Goal: Information Seeking & Learning: Learn about a topic

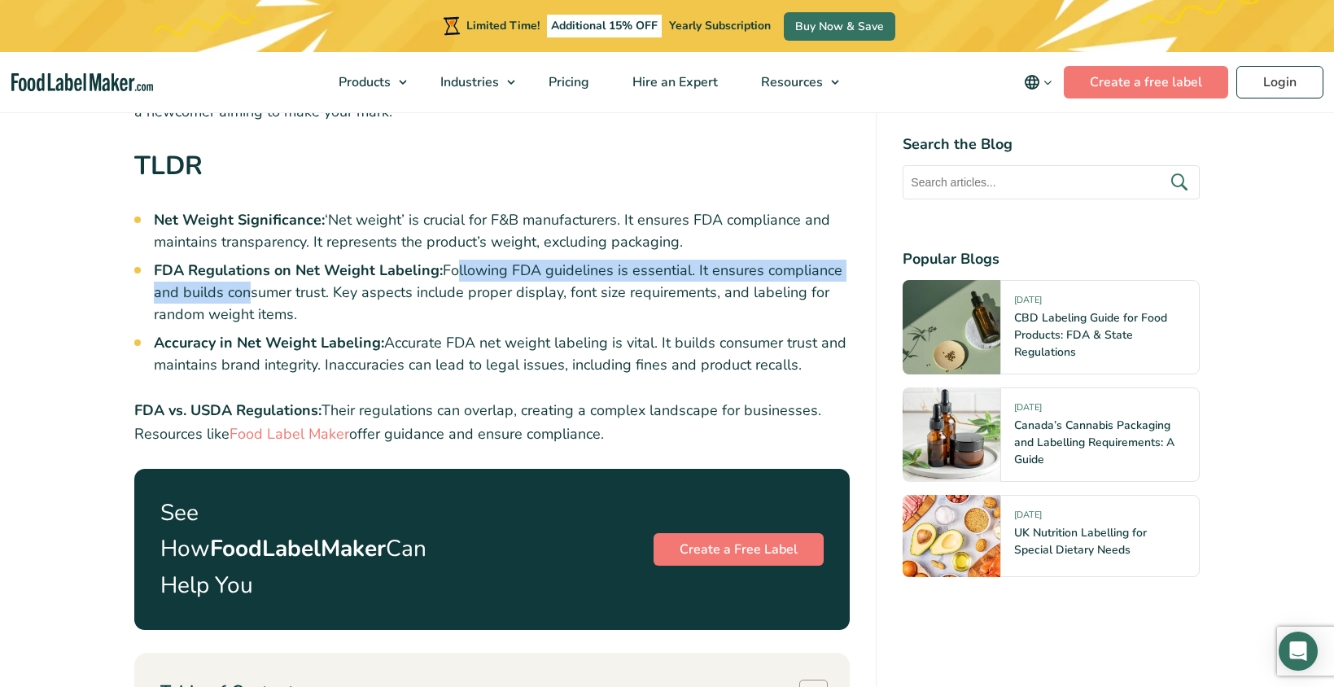
click at [717, 306] on li "FDA Regulations on Net Weight Labeling: Following FDA guidelines is essential. …" at bounding box center [502, 293] width 697 height 66
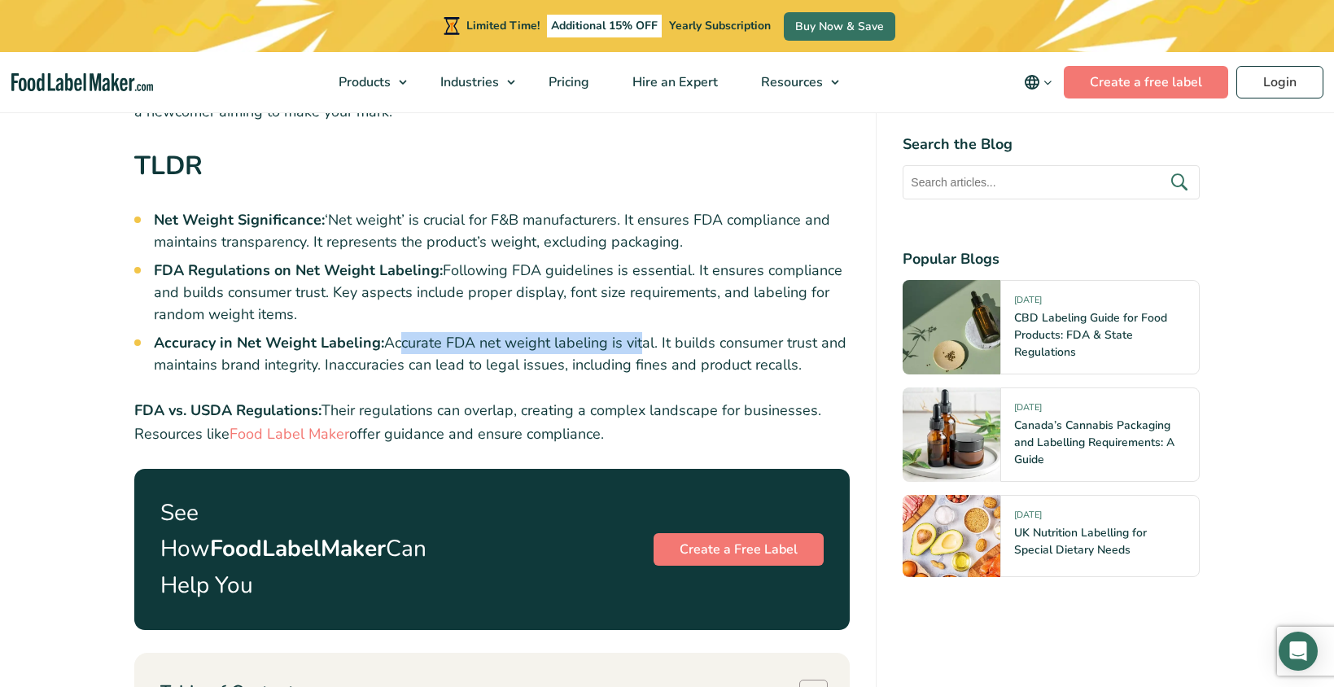
drag, startPoint x: 396, startPoint y: 339, endPoint x: 656, endPoint y: 343, distance: 259.7
click at [641, 343] on li "Accuracy in Net Weight Labeling: Accurate FDA net weight labeling is vital. It …" at bounding box center [502, 354] width 697 height 44
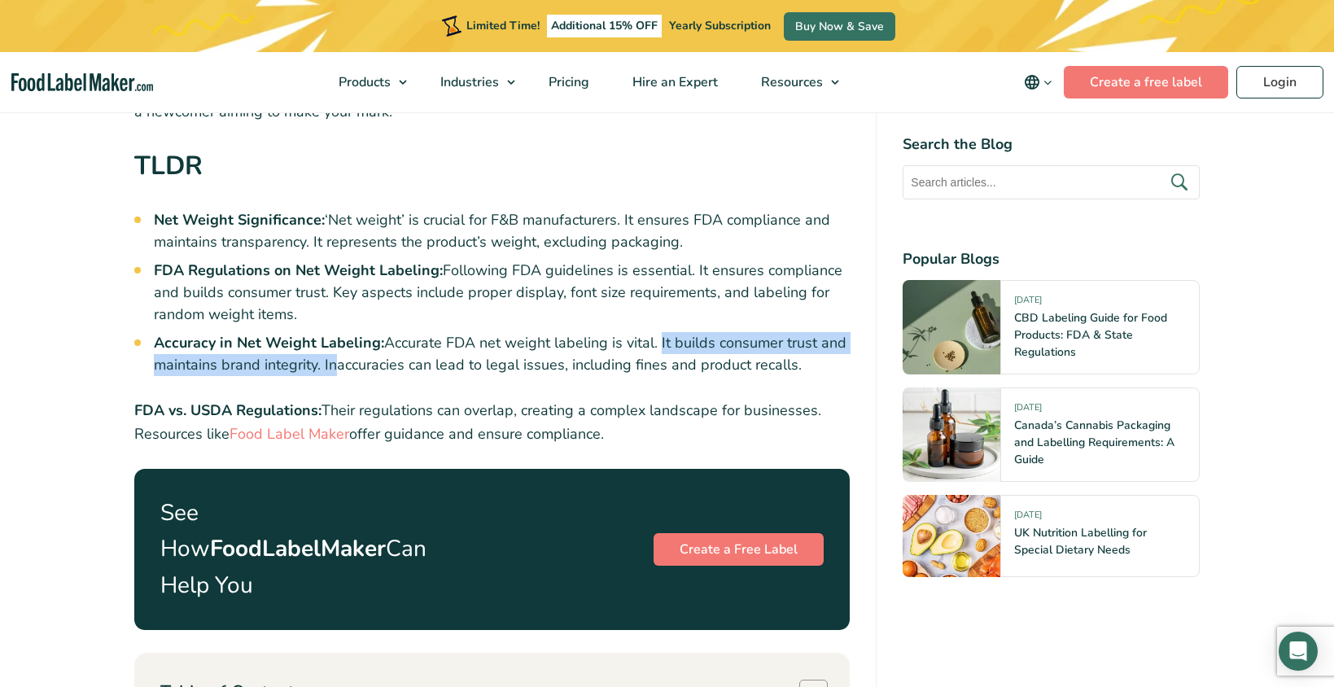
drag, startPoint x: 656, startPoint y: 343, endPoint x: 331, endPoint y: 373, distance: 326.2
click at [331, 373] on li "Accuracy in Net Weight Labeling: Accurate FDA net weight labeling is vital. It …" at bounding box center [502, 354] width 697 height 44
drag, startPoint x: 355, startPoint y: 369, endPoint x: 334, endPoint y: 367, distance: 21.2
click at [355, 368] on li "Accuracy in Net Weight Labeling: Accurate FDA net weight labeling is vital. It …" at bounding box center [502, 354] width 697 height 44
drag, startPoint x: 321, startPoint y: 366, endPoint x: 825, endPoint y: 370, distance: 503.9
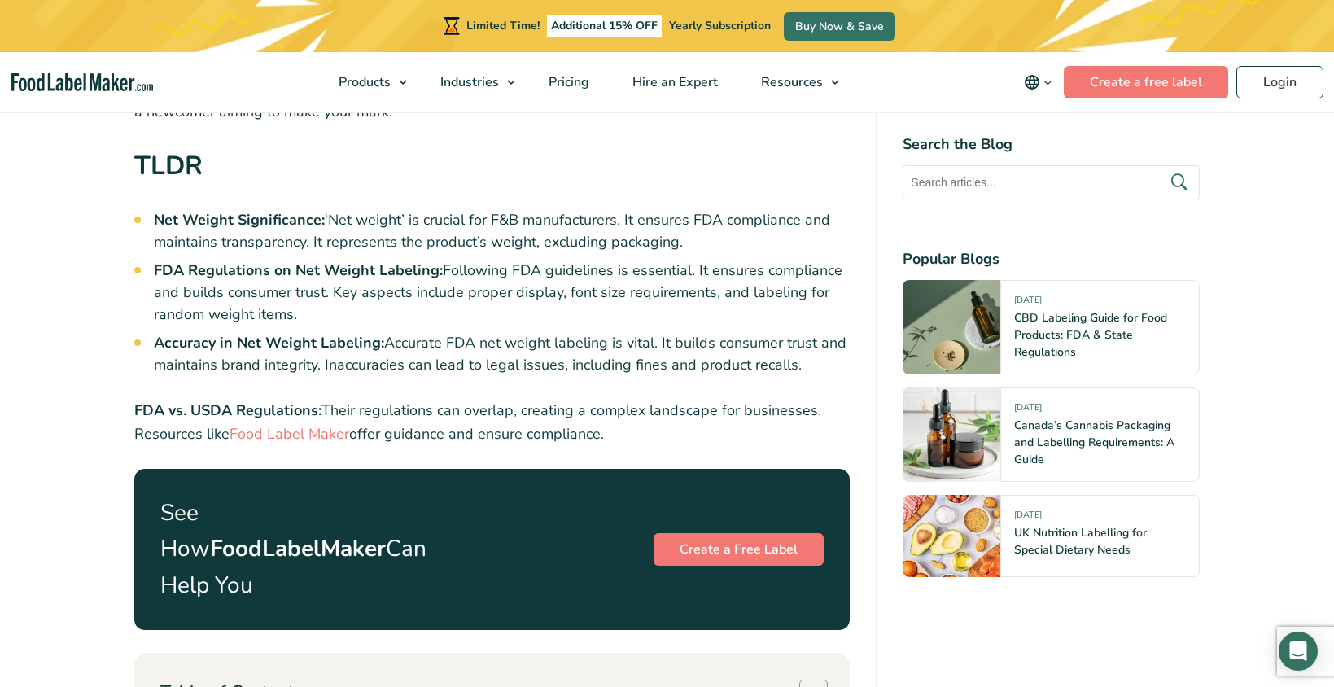
click at [825, 370] on li "Accuracy in Net Weight Labeling: Accurate FDA net weight labeling is vital. It …" at bounding box center [502, 354] width 697 height 44
drag, startPoint x: 759, startPoint y: 366, endPoint x: 549, endPoint y: 341, distance: 211.5
click at [550, 342] on li "Accuracy in Net Weight Labeling: Accurate FDA net weight labeling is vital. It …" at bounding box center [502, 354] width 697 height 44
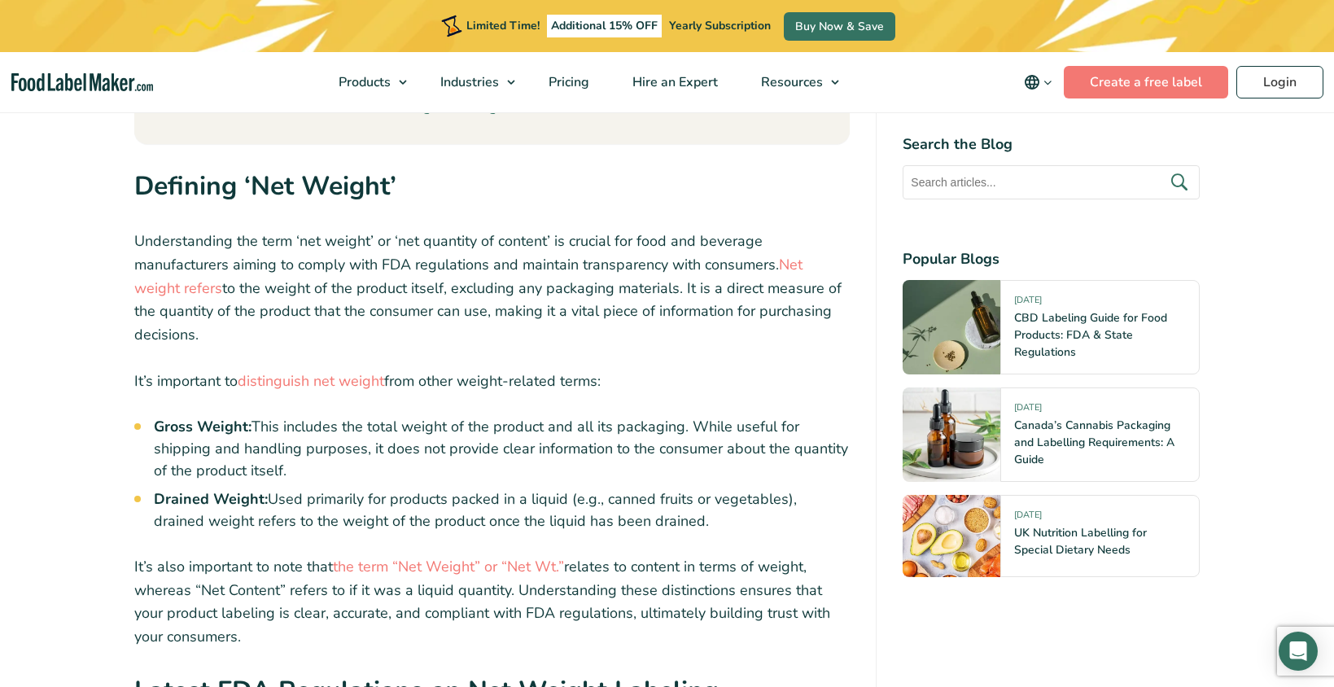
scroll to position [1791, 0]
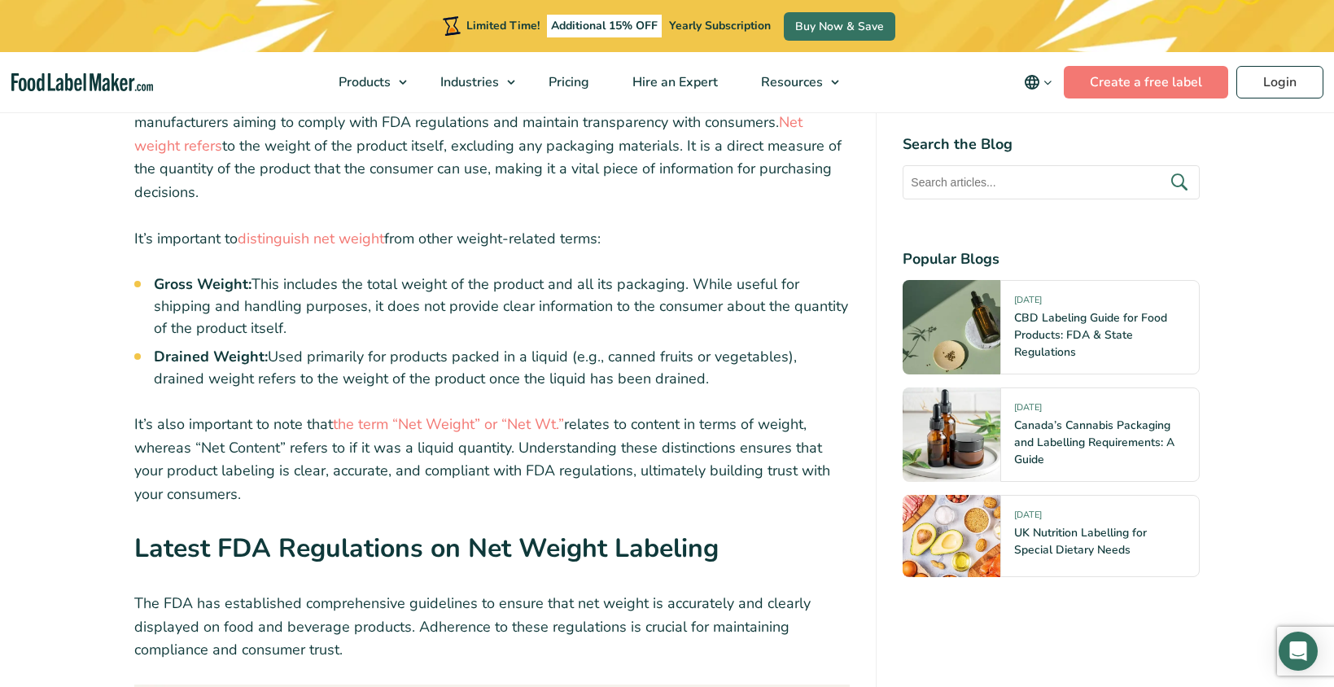
drag, startPoint x: 451, startPoint y: 204, endPoint x: 628, endPoint y: 204, distance: 177.5
click at [628, 227] on p "It’s important to distinguish net weight from other weight-related terms:" at bounding box center [492, 239] width 716 height 24
click at [636, 227] on p "It’s important to distinguish net weight from other weight-related terms:" at bounding box center [492, 239] width 716 height 24
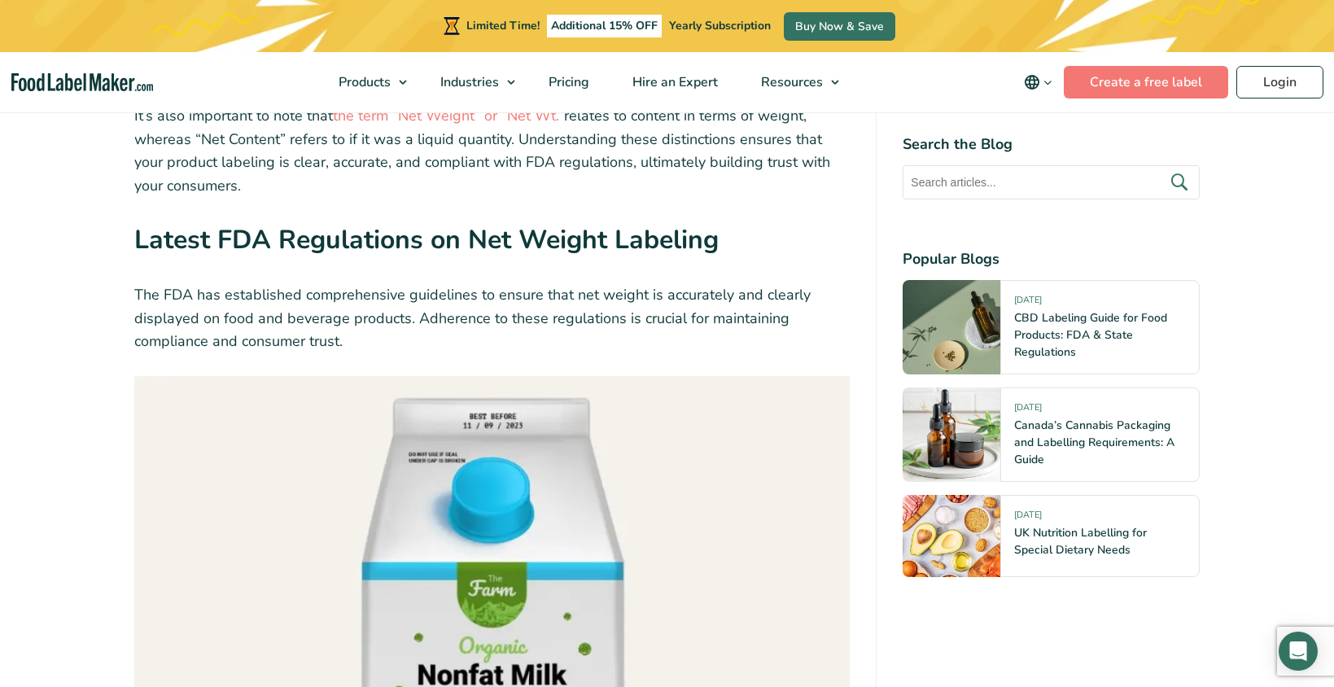
scroll to position [2116, 0]
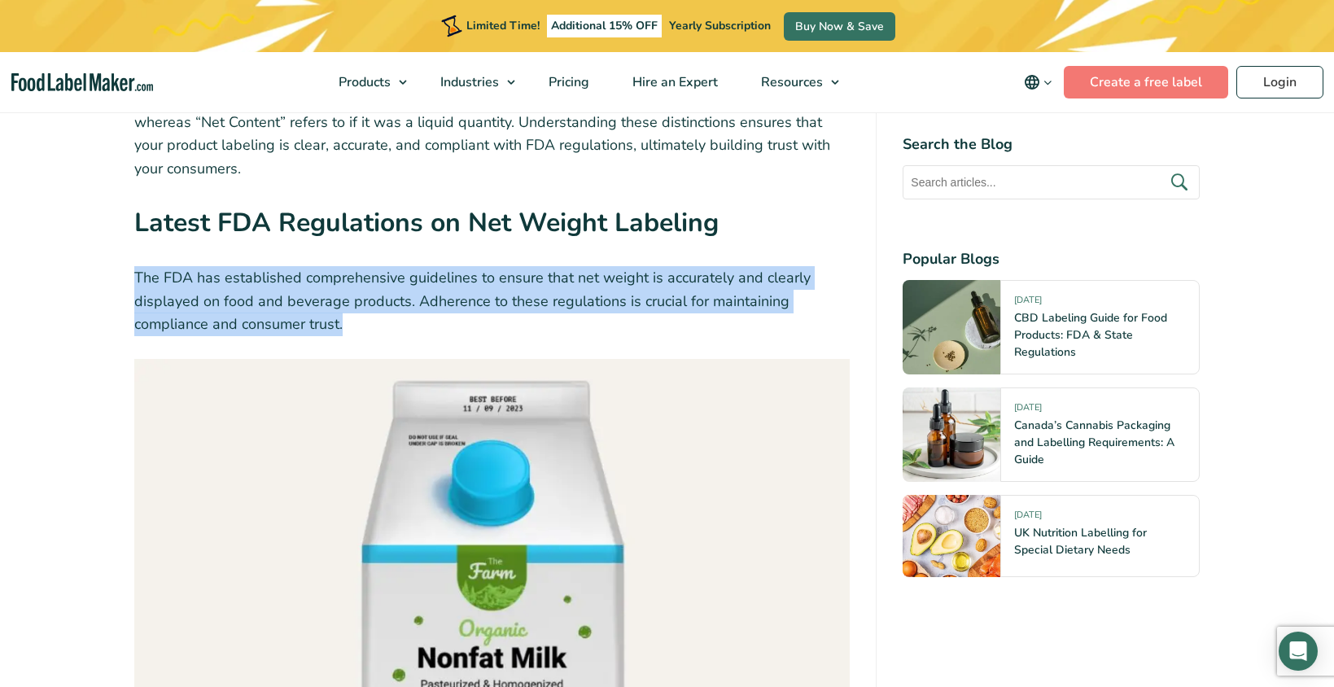
drag, startPoint x: 135, startPoint y: 241, endPoint x: 753, endPoint y: 287, distance: 619.5
click at [754, 287] on p "The FDA has established comprehensive guidelines to ensure that net weight is a…" at bounding box center [492, 301] width 716 height 70
click at [751, 286] on p "The FDA has established comprehensive guidelines to ensure that net weight is a…" at bounding box center [492, 301] width 716 height 70
drag, startPoint x: 707, startPoint y: 286, endPoint x: 136, endPoint y: 221, distance: 574.2
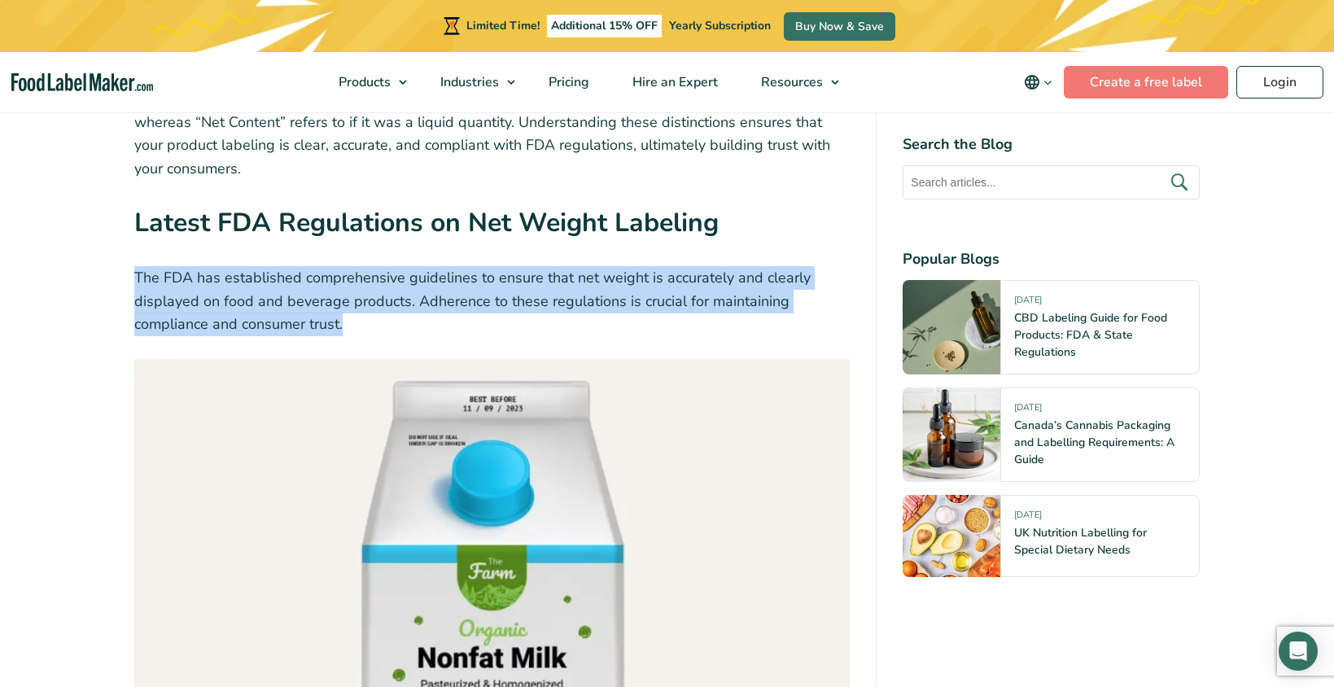
click at [334, 266] on p "The FDA has established comprehensive guidelines to ensure that net weight is a…" at bounding box center [492, 301] width 716 height 70
drag, startPoint x: 392, startPoint y: 278, endPoint x: 189, endPoint y: 247, distance: 206.0
click at [189, 266] on p "The FDA has established comprehensive guidelines to ensure that net weight is a…" at bounding box center [492, 301] width 716 height 70
click at [236, 266] on p "The FDA has established comprehensive guidelines to ensure that net weight is a…" at bounding box center [492, 301] width 716 height 70
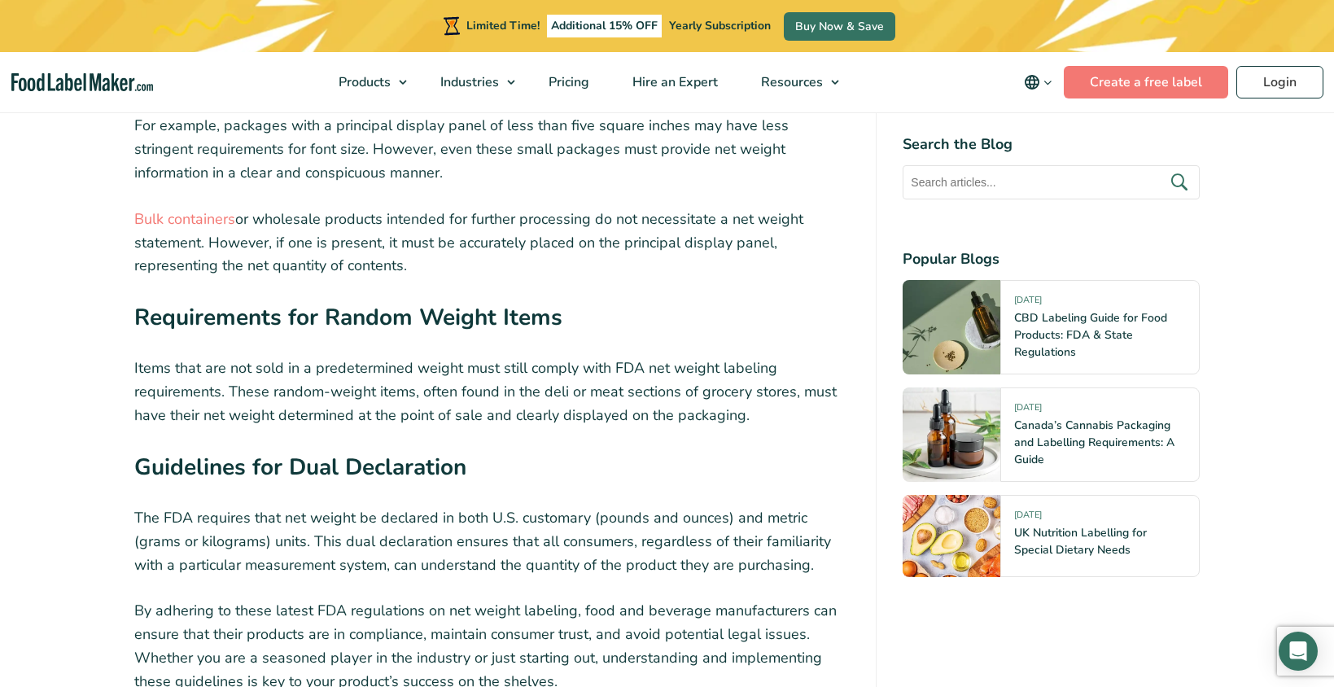
scroll to position [3175, 0]
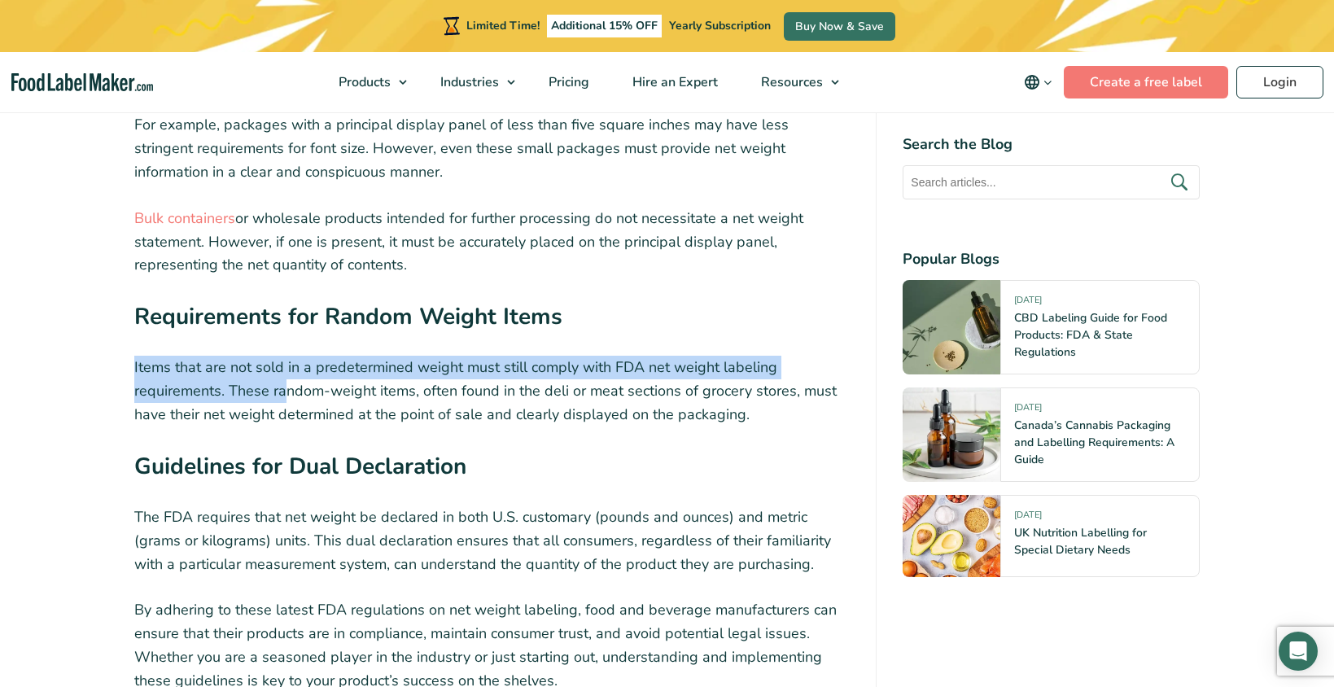
drag, startPoint x: 133, startPoint y: 334, endPoint x: 288, endPoint y: 346, distance: 156.0
click at [272, 356] on p "Items that are not sold in a predetermined weight must still comply with FDA ne…" at bounding box center [492, 391] width 716 height 70
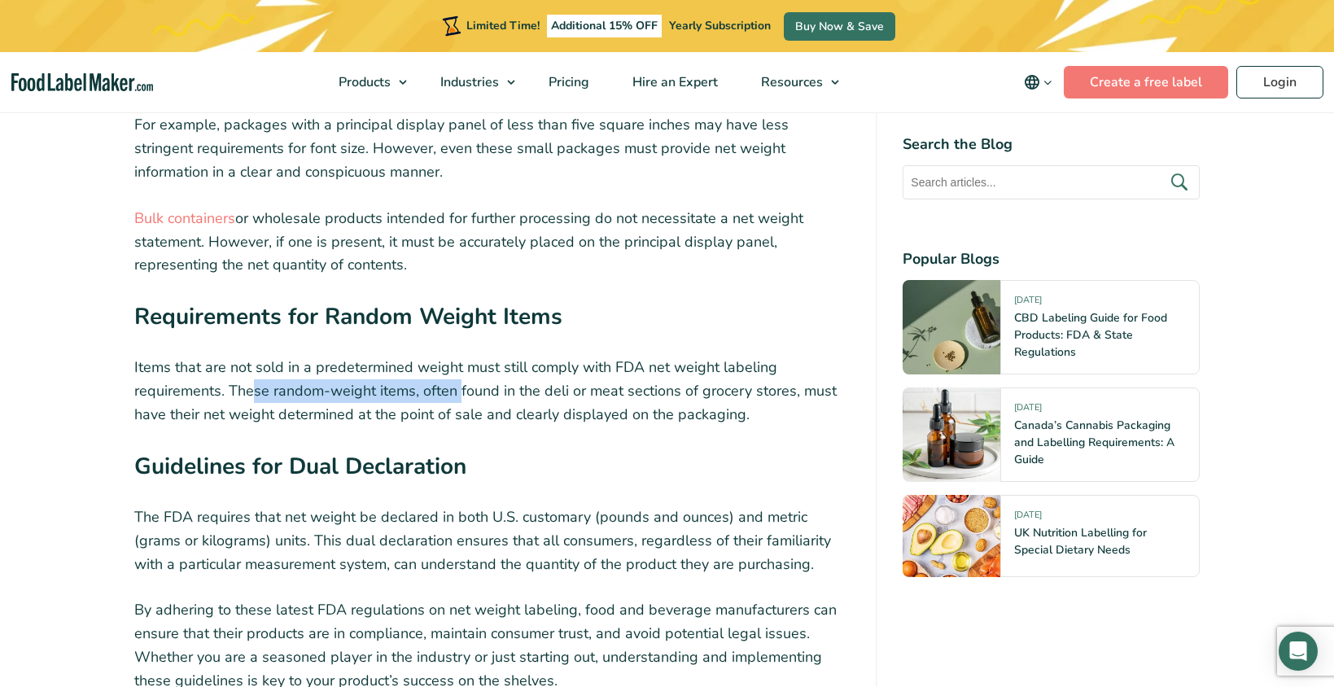
drag, startPoint x: 254, startPoint y: 353, endPoint x: 459, endPoint y: 350, distance: 205.2
click at [459, 356] on p "Items that are not sold in a predetermined weight must still comply with FDA ne…" at bounding box center [492, 391] width 716 height 70
click at [505, 356] on p "Items that are not sold in a predetermined weight must still comply with FDA ne…" at bounding box center [492, 391] width 716 height 70
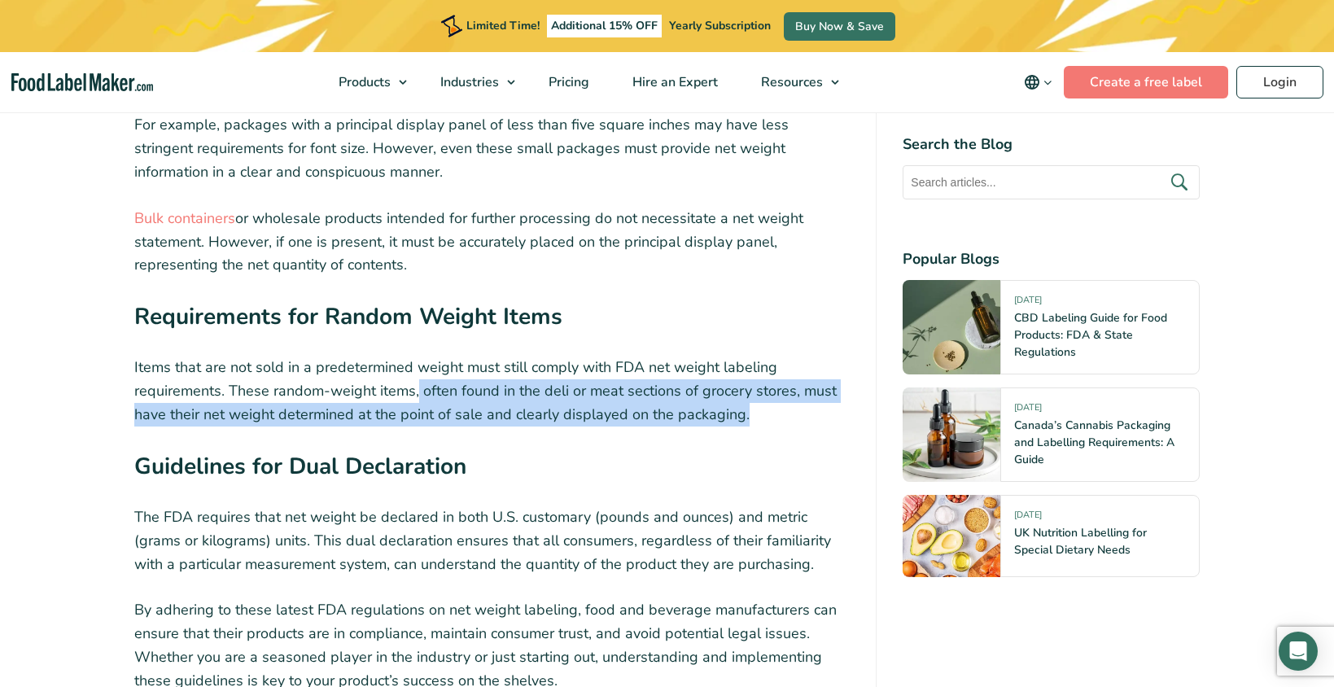
drag, startPoint x: 415, startPoint y: 351, endPoint x: 753, endPoint y: 376, distance: 338.8
click at [753, 376] on p "Items that are not sold in a predetermined weight must still comply with FDA ne…" at bounding box center [492, 391] width 716 height 70
click at [756, 376] on p "Items that are not sold in a predetermined weight must still comply with FDA ne…" at bounding box center [492, 391] width 716 height 70
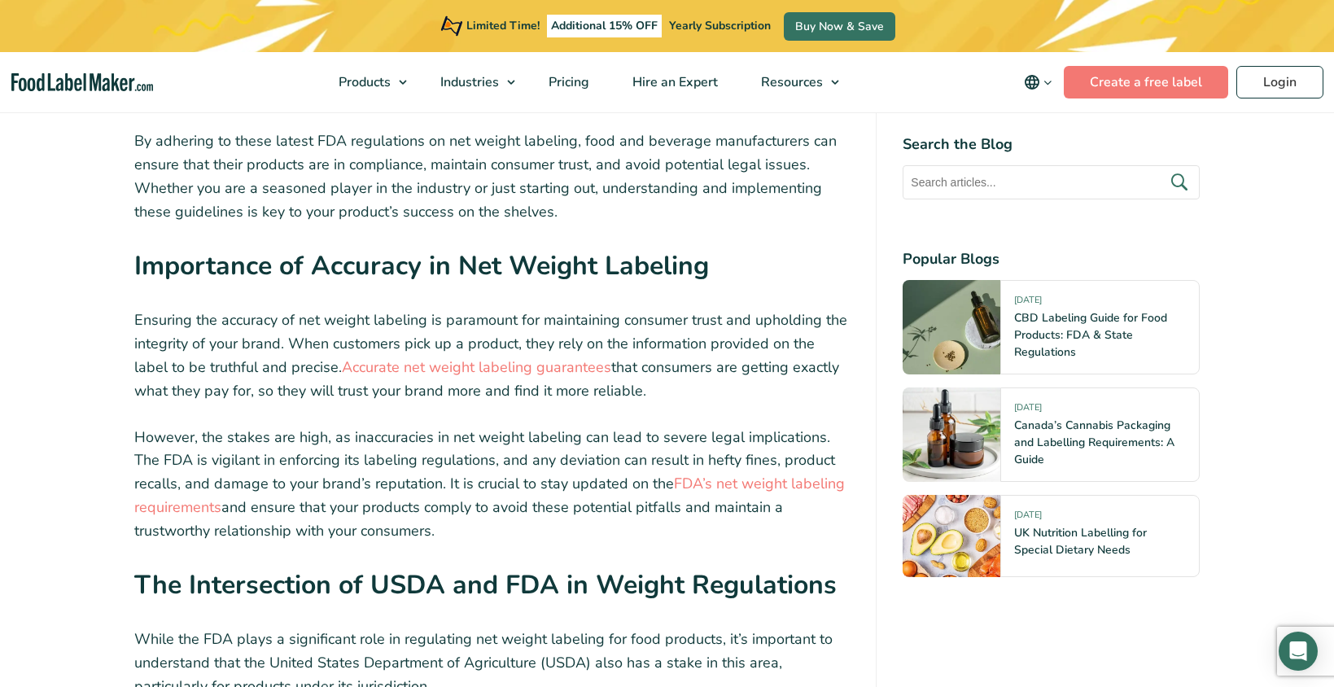
scroll to position [3663, 0]
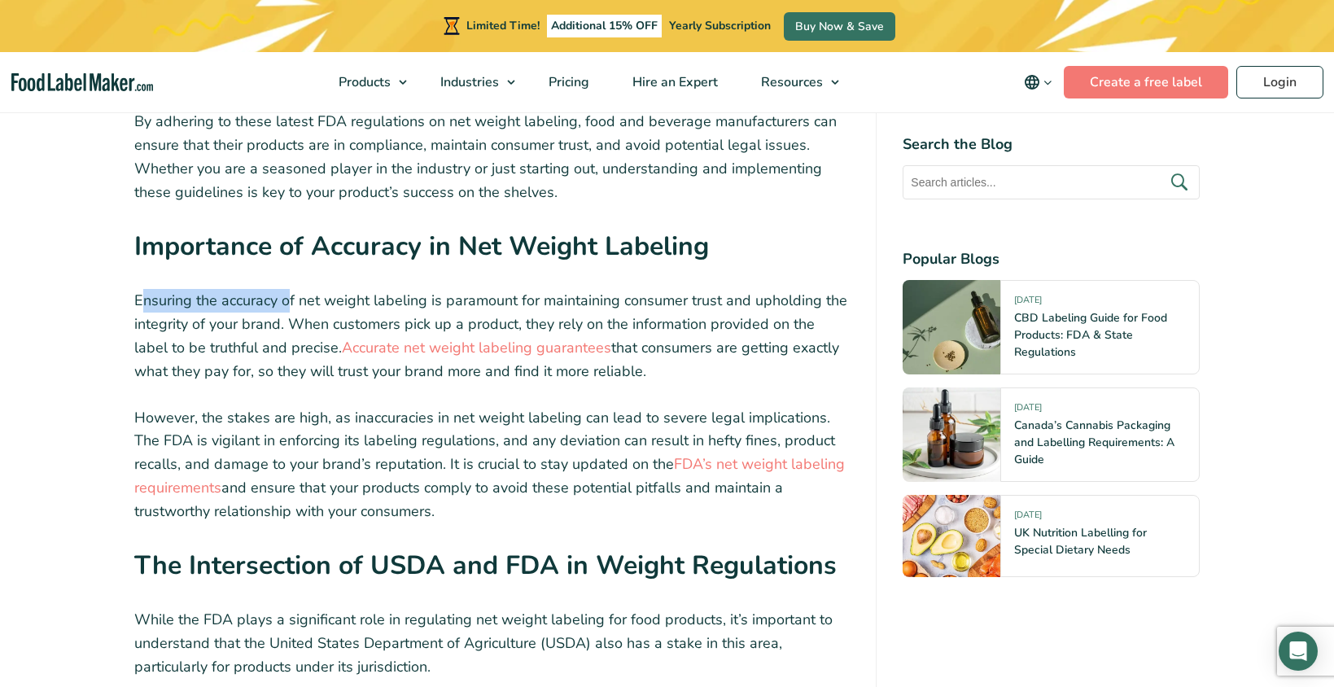
drag, startPoint x: 142, startPoint y: 260, endPoint x: 286, endPoint y: 275, distance: 144.0
click at [286, 289] on p "Ensuring the accuracy of net weight labeling is paramount for maintaining consu…" at bounding box center [492, 336] width 716 height 94
drag, startPoint x: 296, startPoint y: 295, endPoint x: 471, endPoint y: 292, distance: 175.0
click at [471, 292] on p "Ensuring the accuracy of net weight labeling is paramount for maintaining consu…" at bounding box center [492, 336] width 716 height 94
drag, startPoint x: 571, startPoint y: 288, endPoint x: 772, endPoint y: 291, distance: 201.1
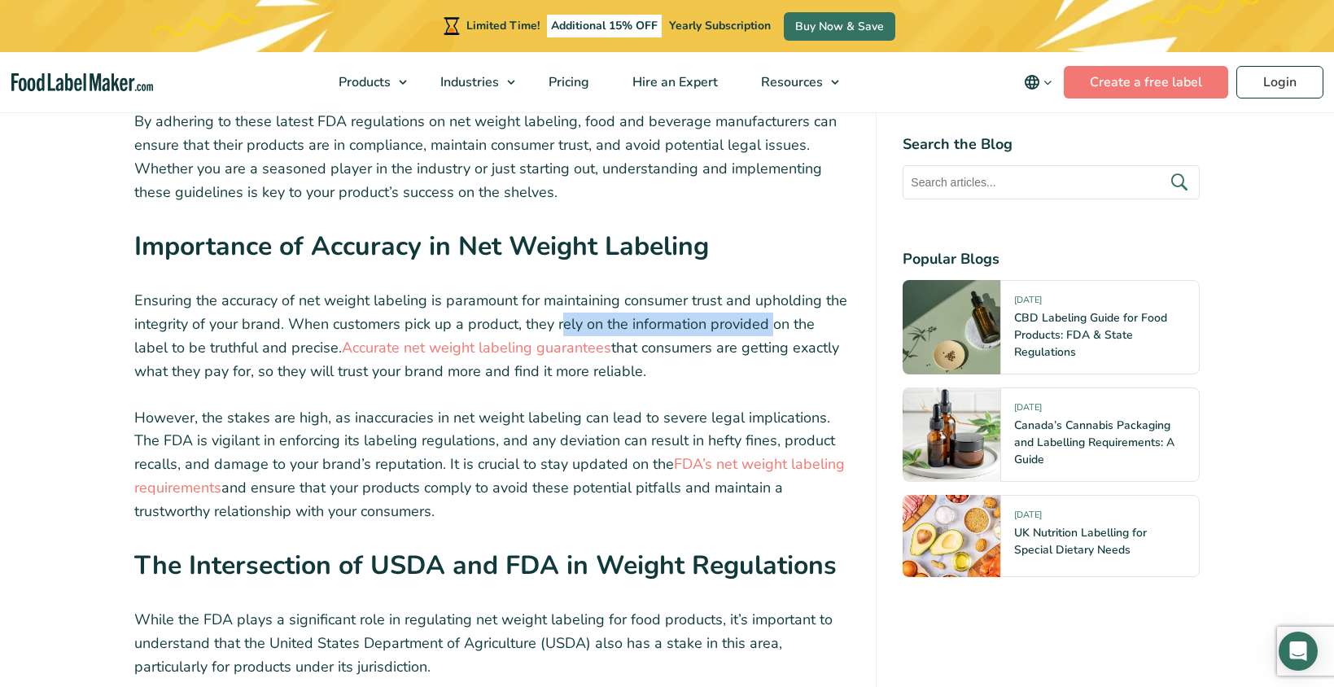
click at [772, 291] on p "Ensuring the accuracy of net weight labeling is paramount for maintaining consu…" at bounding box center [492, 336] width 716 height 94
drag, startPoint x: 245, startPoint y: 335, endPoint x: 350, endPoint y: 339, distance: 105.1
click at [366, 339] on p "Ensuring the accuracy of net weight labeling is paramount for maintaining consu…" at bounding box center [492, 336] width 716 height 94
drag, startPoint x: 212, startPoint y: 383, endPoint x: 291, endPoint y: 383, distance: 79.8
click at [291, 406] on p "However, the stakes are high, as inaccuracies in net weight labeling can lead t…" at bounding box center [492, 464] width 716 height 117
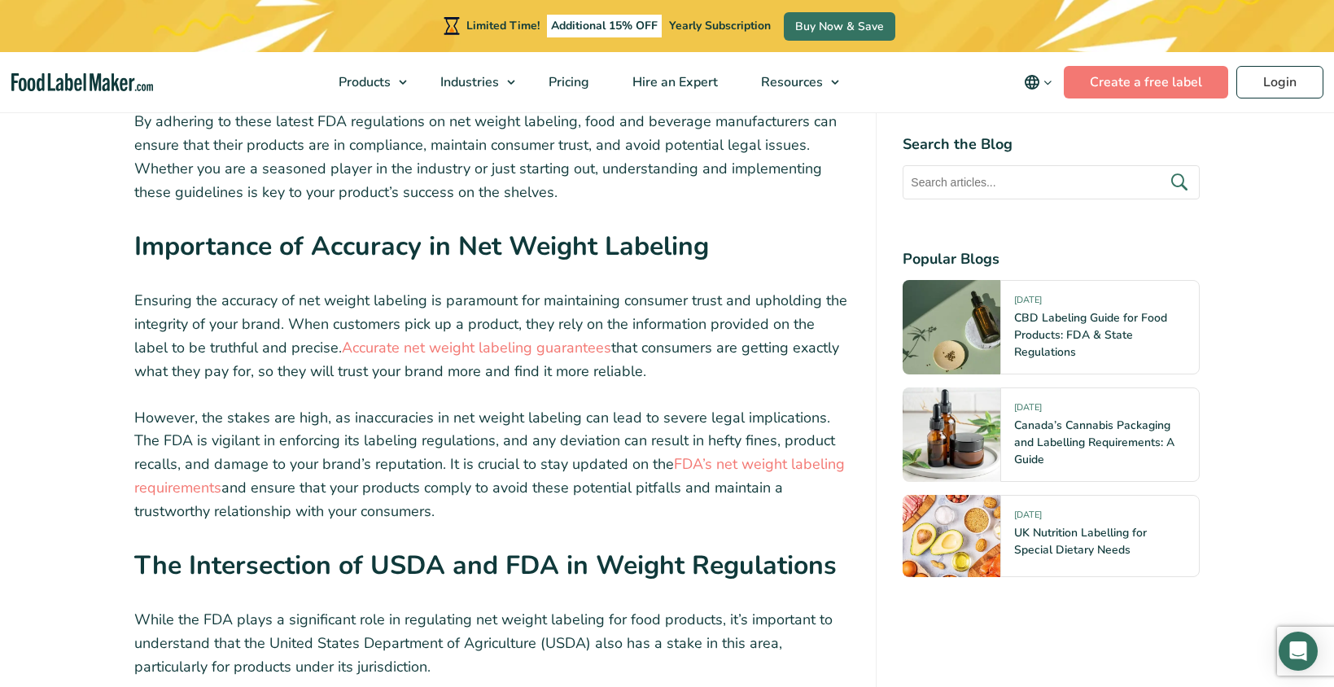
click at [387, 406] on p "However, the stakes are high, as inaccuracies in net weight labeling can lead t…" at bounding box center [492, 464] width 716 height 117
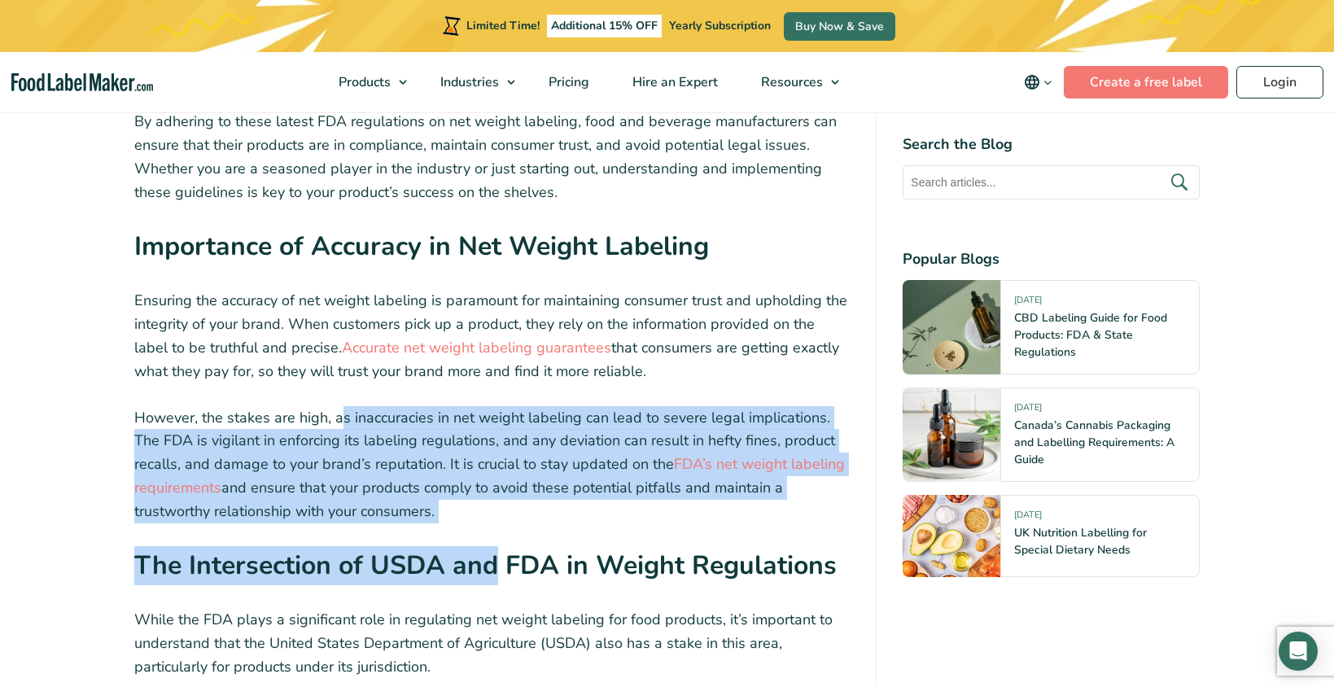
drag, startPoint x: 342, startPoint y: 380, endPoint x: 492, endPoint y: 492, distance: 186.7
click at [475, 471] on p "However, the stakes are high, as inaccuracies in net weight labeling can lead t…" at bounding box center [492, 464] width 716 height 117
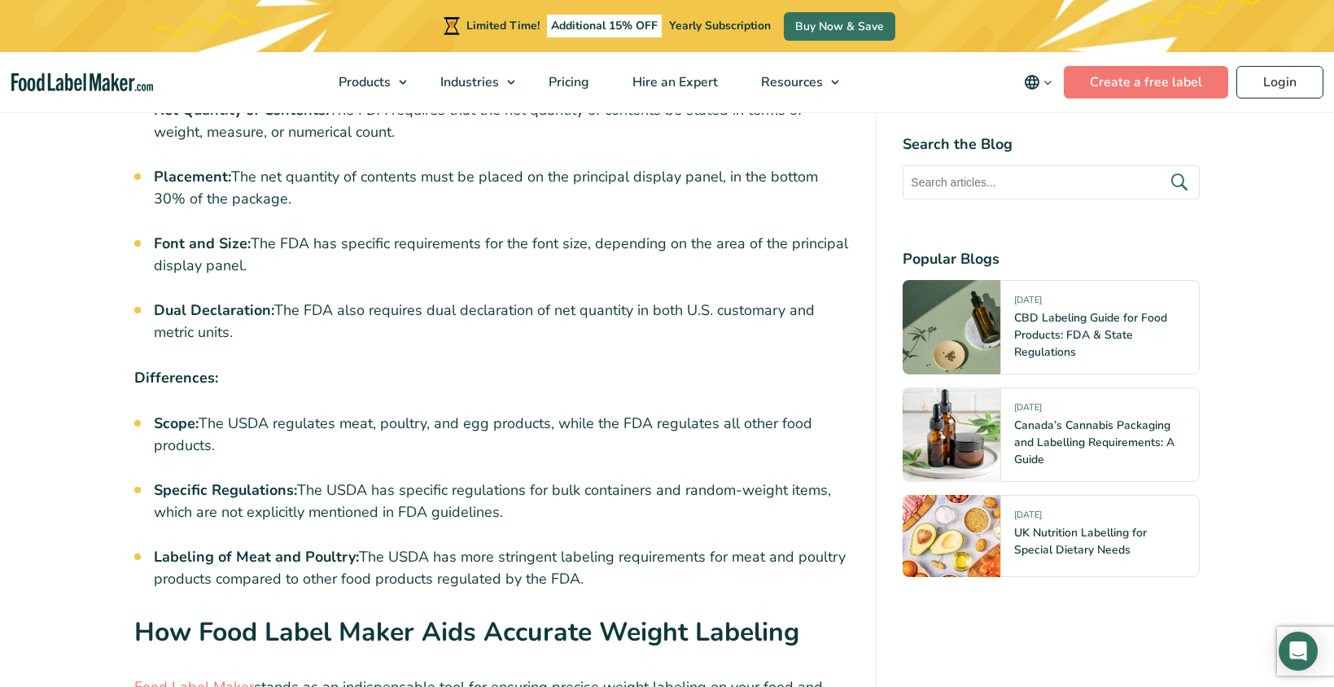
scroll to position [5047, 0]
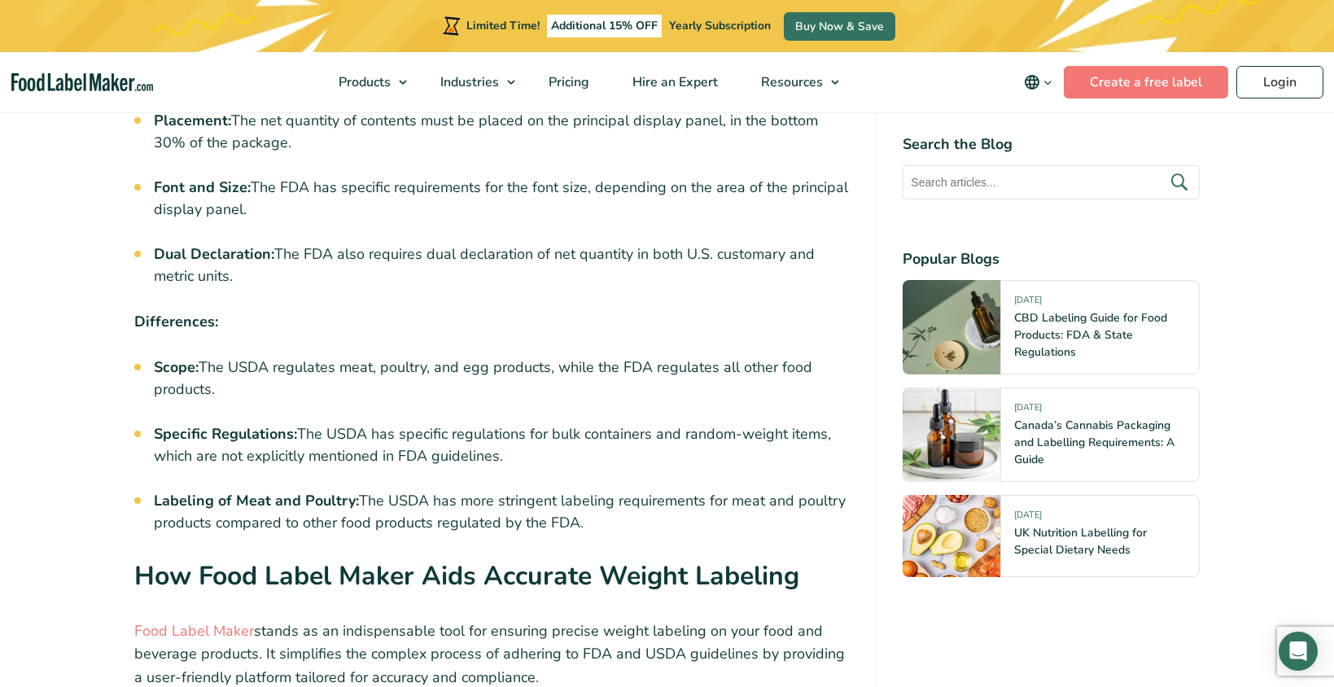
drag, startPoint x: 314, startPoint y: 400, endPoint x: 523, endPoint y: 418, distance: 209.2
click at [523, 423] on li "Specific Regulations: The USDA has specific regulations for bulk containers and…" at bounding box center [502, 445] width 697 height 44
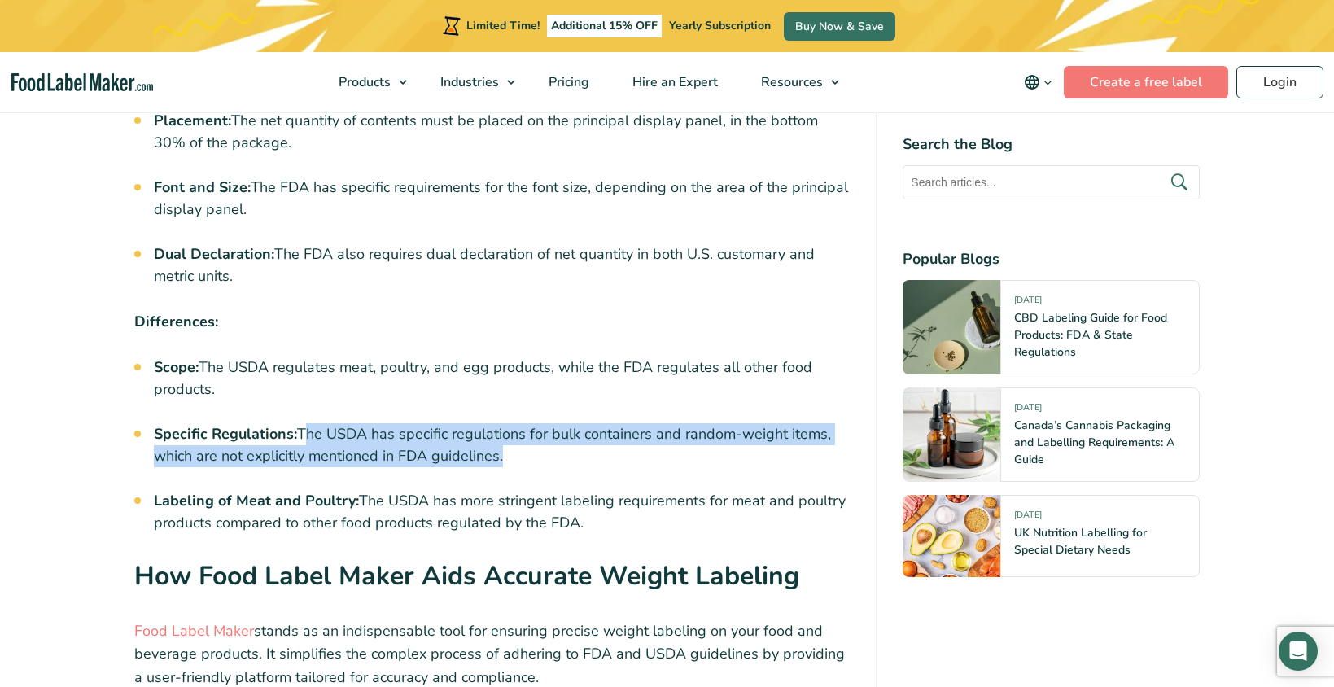
drag, startPoint x: 523, startPoint y: 418, endPoint x: 309, endPoint y: 389, distance: 216.1
click at [309, 423] on li "Specific Regulations: The USDA has specific regulations for bulk containers and…" at bounding box center [502, 445] width 697 height 44
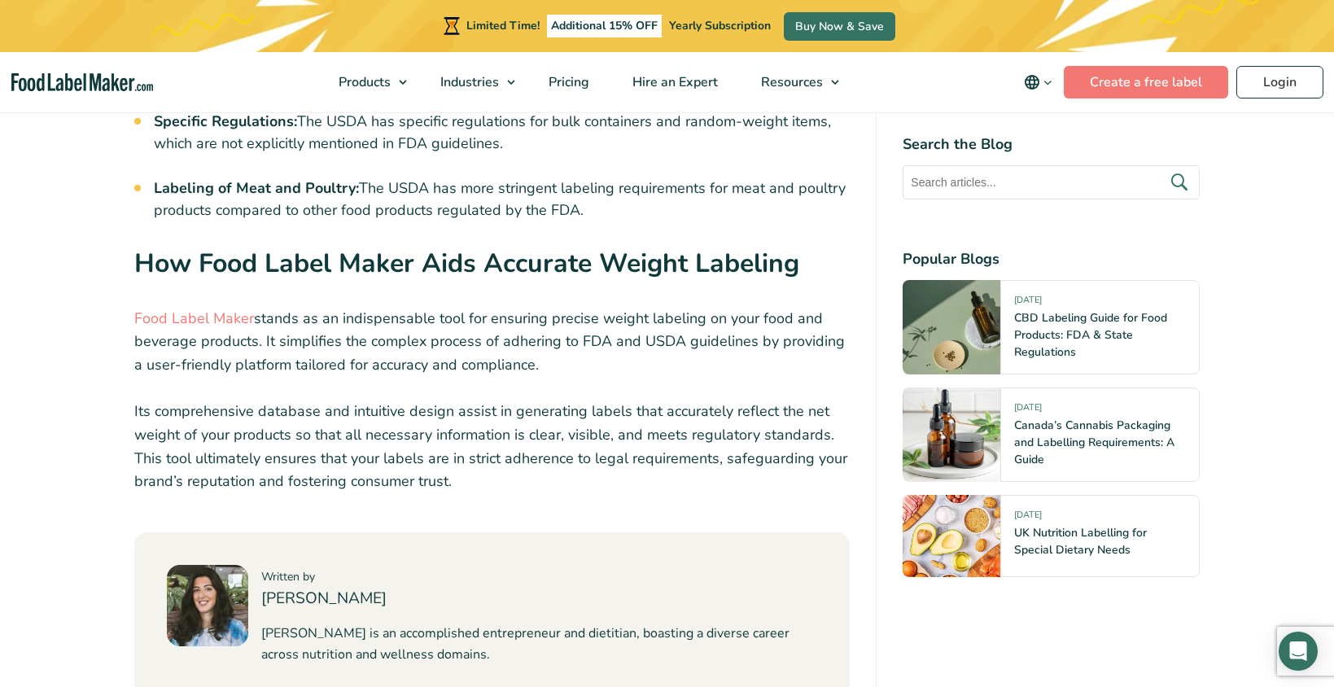
scroll to position [5373, 0]
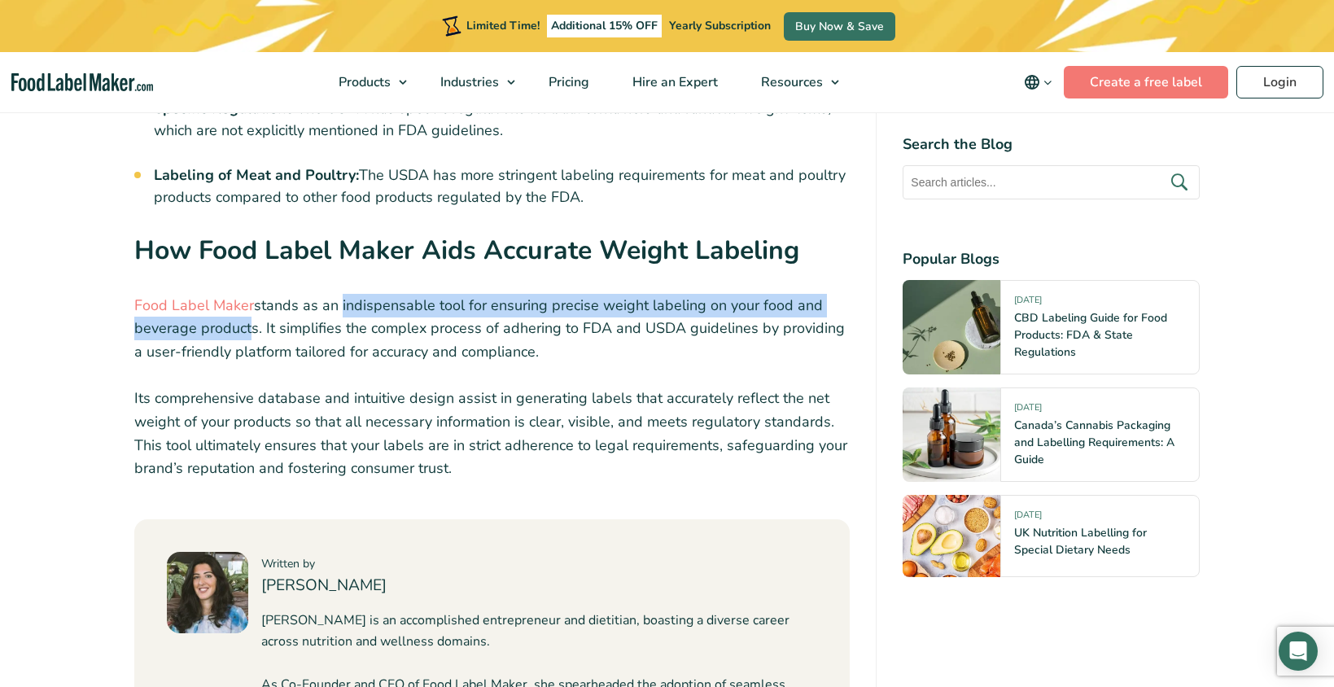
drag, startPoint x: 337, startPoint y: 267, endPoint x: 244, endPoint y: 291, distance: 95.8
click at [244, 294] on p "Food Label Maker stands as an indispensable tool for ensuring precise weight la…" at bounding box center [492, 329] width 716 height 70
drag, startPoint x: 267, startPoint y: 293, endPoint x: 545, endPoint y: 321, distance: 279.0
click at [545, 321] on p "Food Label Maker stands as an indispensable tool for ensuring precise weight la…" at bounding box center [492, 329] width 716 height 70
click at [559, 318] on p "Food Label Maker stands as an indispensable tool for ensuring precise weight la…" at bounding box center [492, 329] width 716 height 70
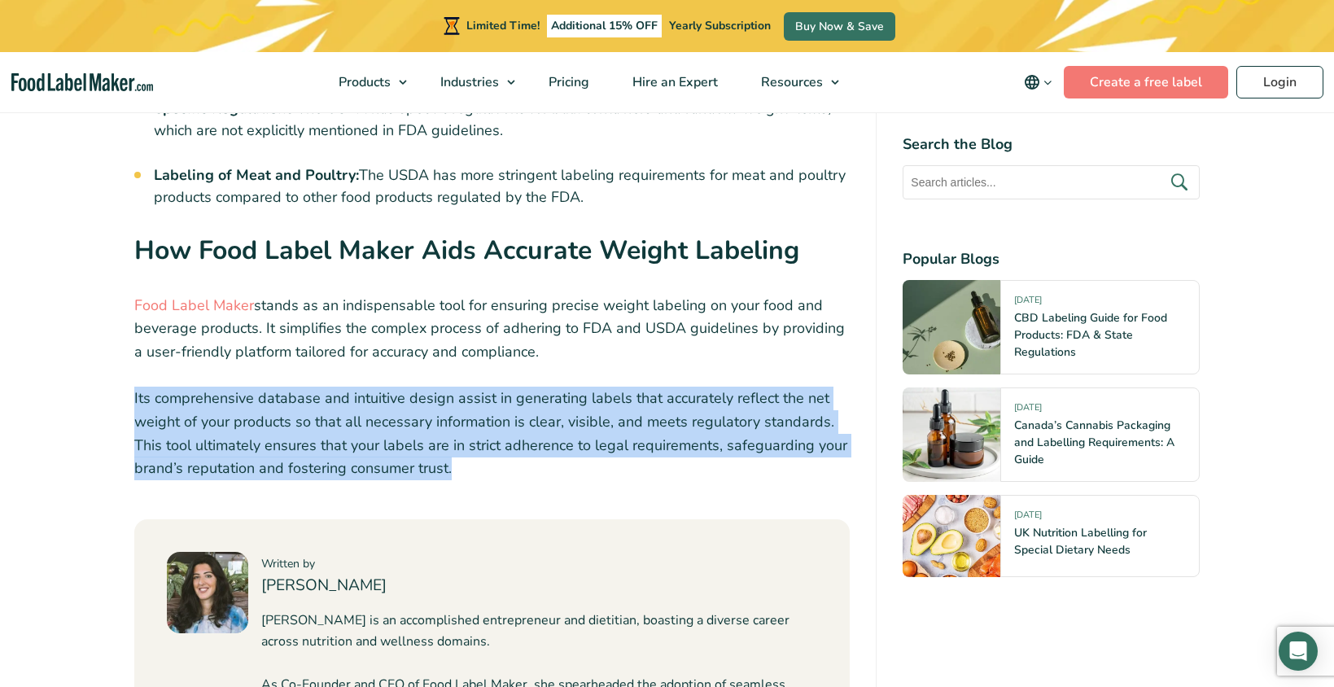
drag, startPoint x: 135, startPoint y: 360, endPoint x: 761, endPoint y: 431, distance: 630.1
click at [761, 431] on p "Its comprehensive database and intuitive design assist in generating labels tha…" at bounding box center [492, 434] width 716 height 94
drag, startPoint x: 704, startPoint y: 432, endPoint x: 269, endPoint y: 360, distance: 441.5
click at [269, 387] on p "Its comprehensive database and intuitive design assist in generating labels tha…" at bounding box center [492, 434] width 716 height 94
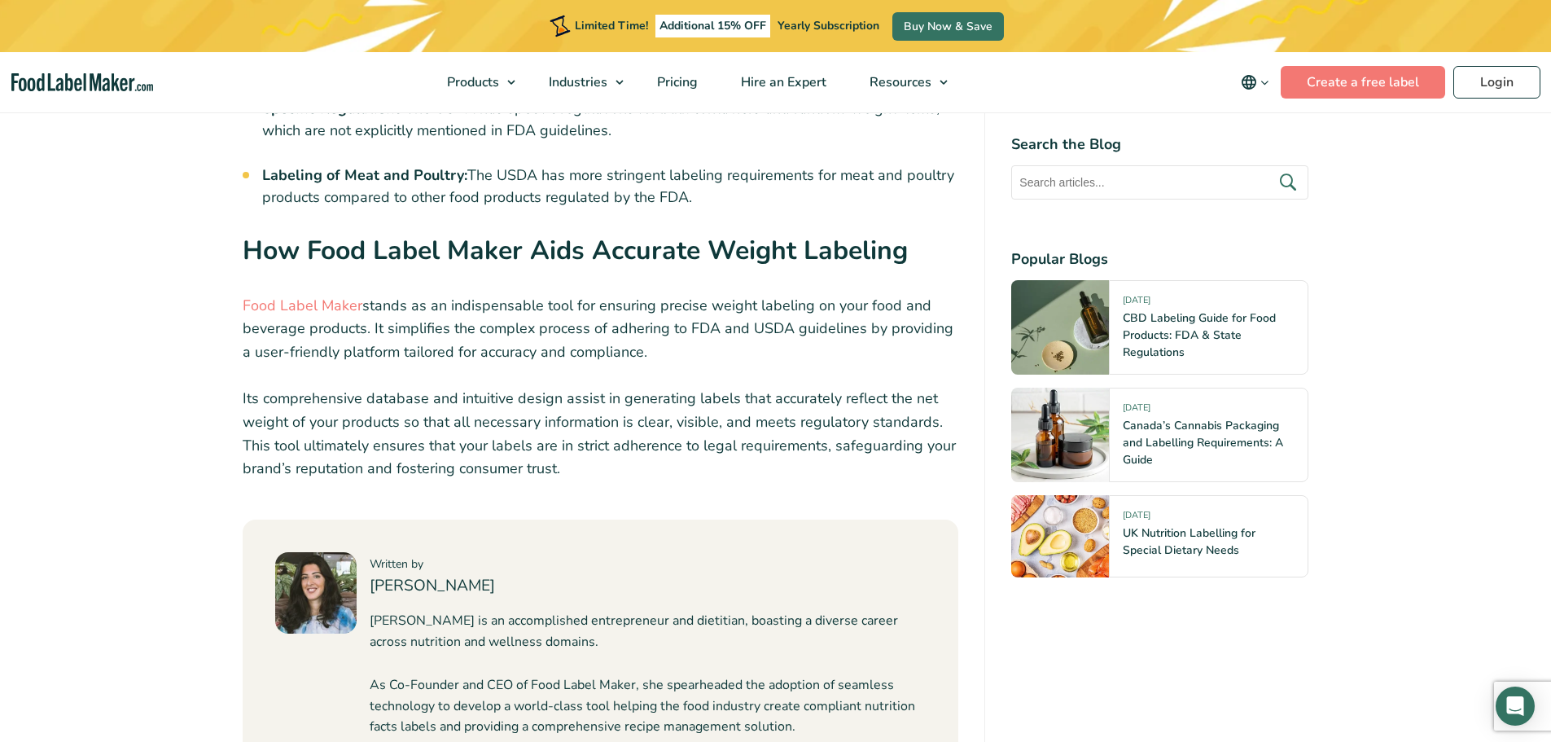
click at [518, 294] on p "Food Label Maker stands as an indispensable tool for ensuring precise weight la…" at bounding box center [601, 329] width 716 height 70
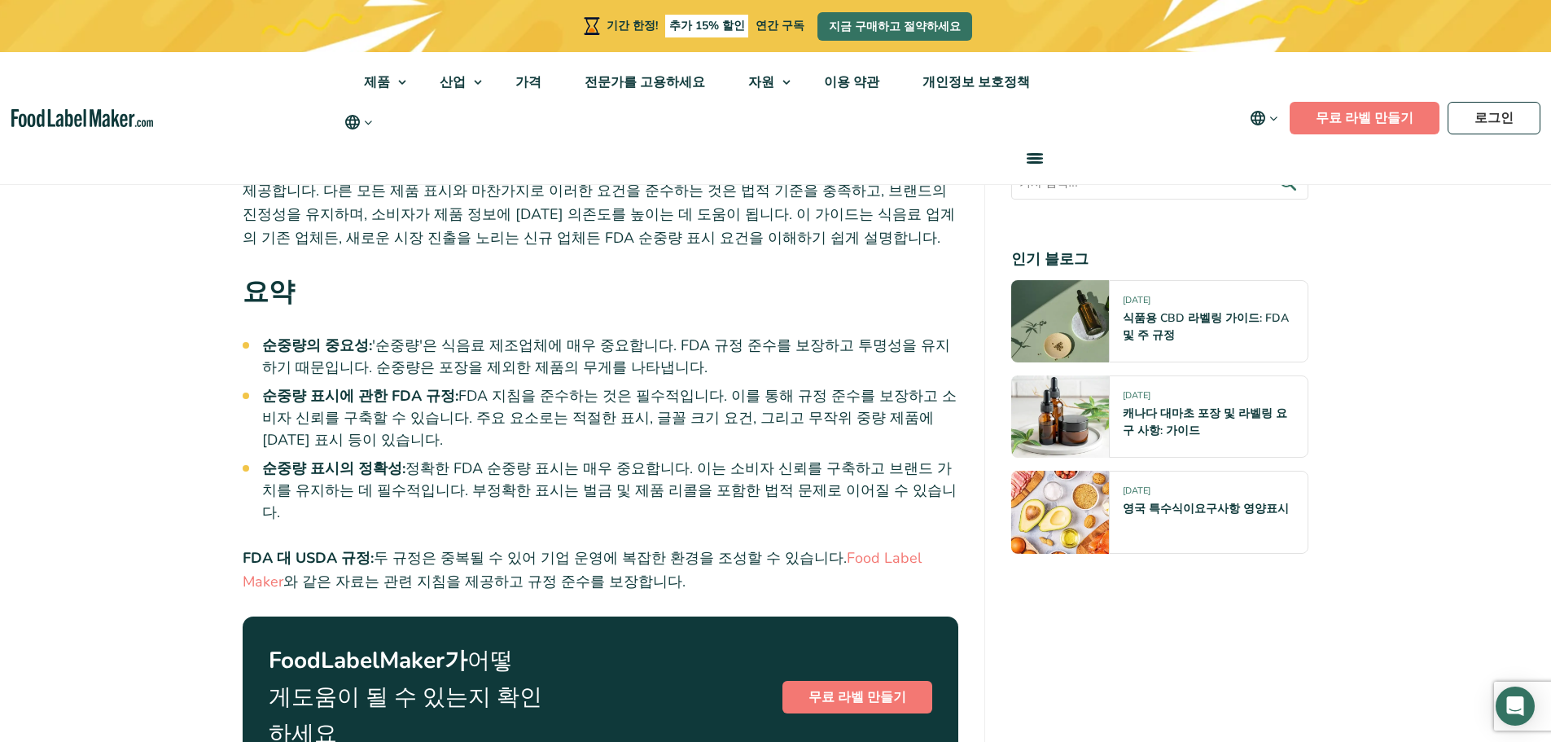
scroll to position [651, 0]
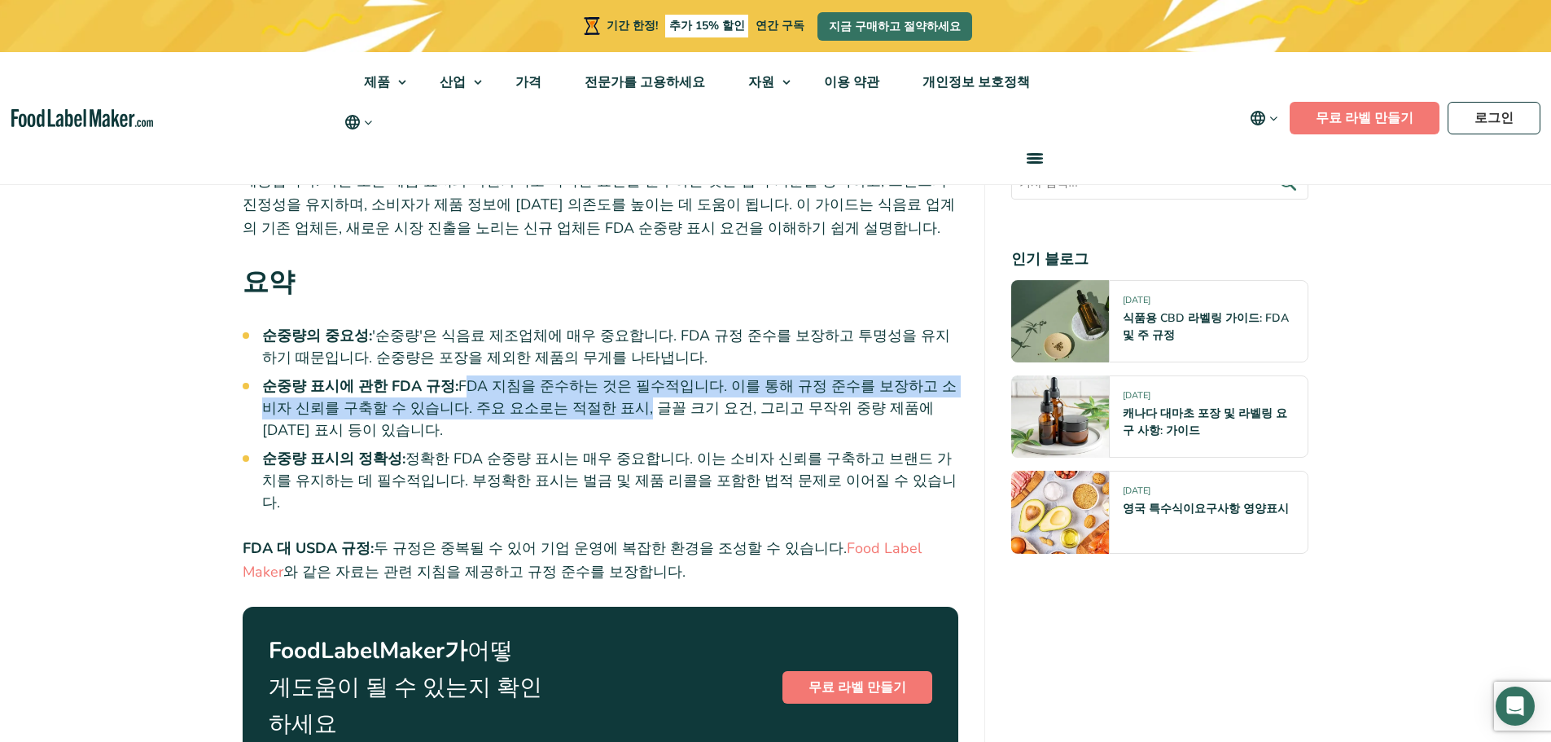
drag, startPoint x: 451, startPoint y: 351, endPoint x: 571, endPoint y: 370, distance: 121.9
click at [571, 376] on font "FDA 지침을 준수하는 것은 필수적입니다. 이를 통해 규정 준수를 보장하고 소비자 신뢰를 구축할 수 있습니다. 주요 요소로는 적절한 표시, 글…" at bounding box center [609, 407] width 694 height 63
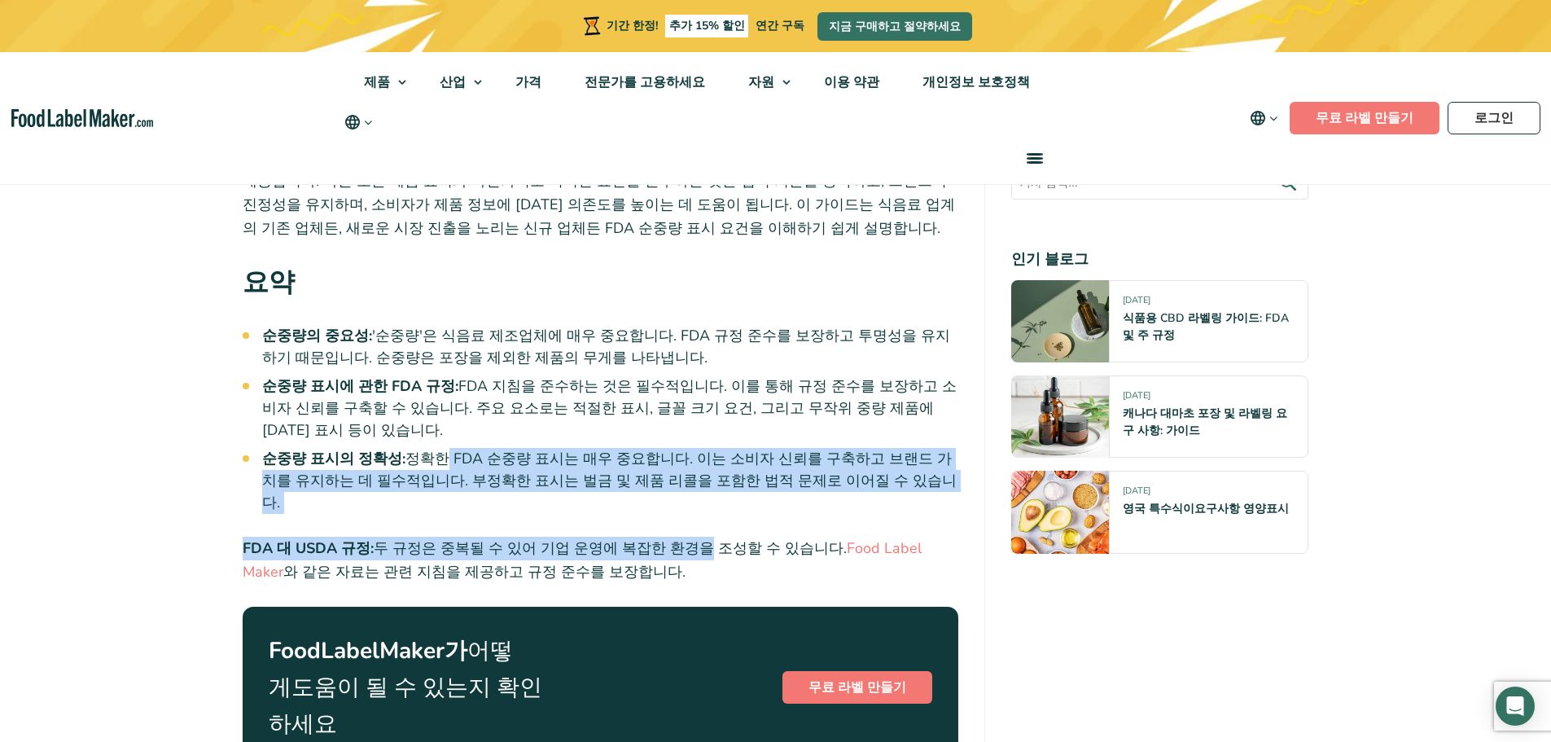
drag, startPoint x: 420, startPoint y: 422, endPoint x: 695, endPoint y: 478, distance: 280.7
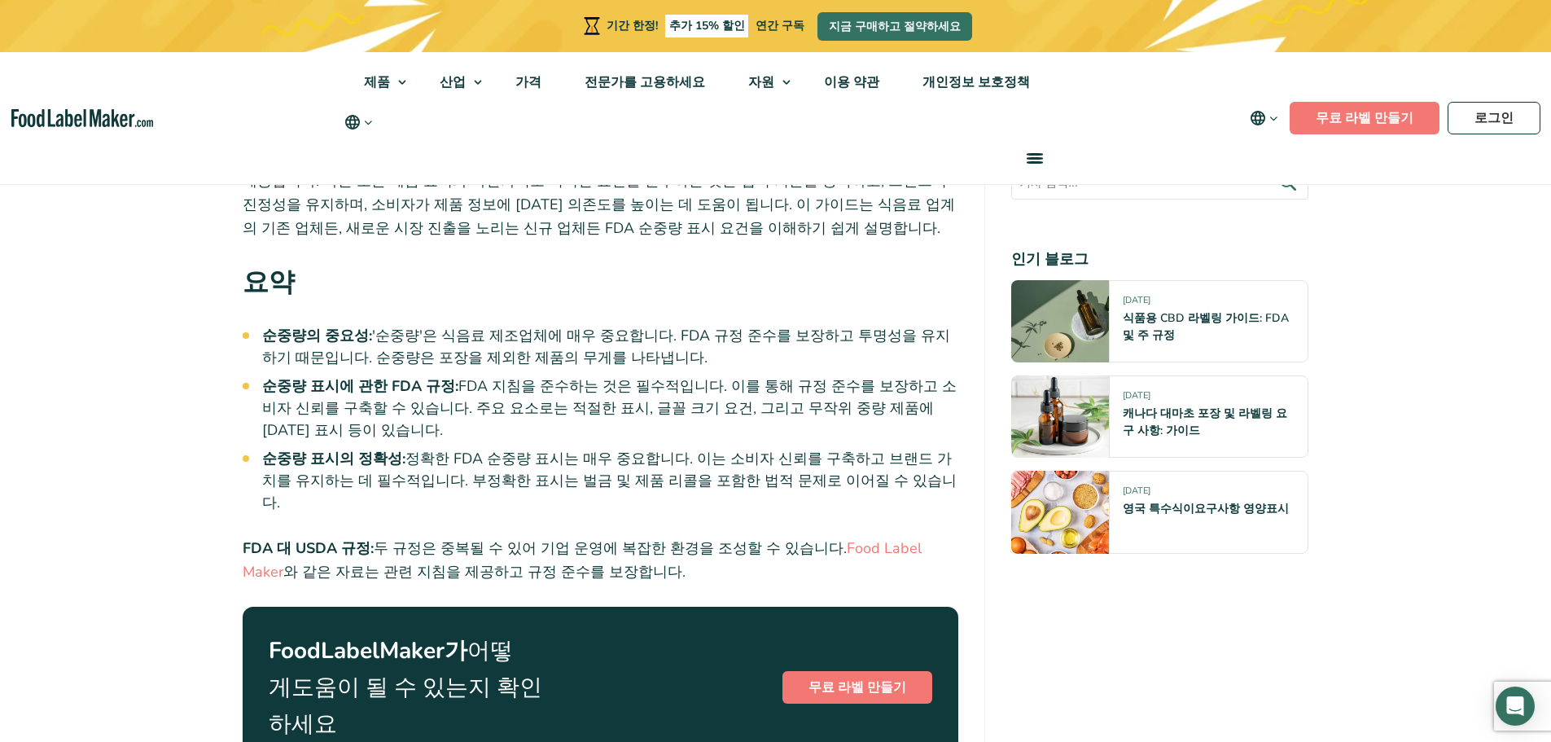
click at [698, 538] on font "두 규정은 중복될 수 있어 기업 운영에 복잡한 환경을 조성할 수 있습니다." at bounding box center [610, 548] width 473 height 20
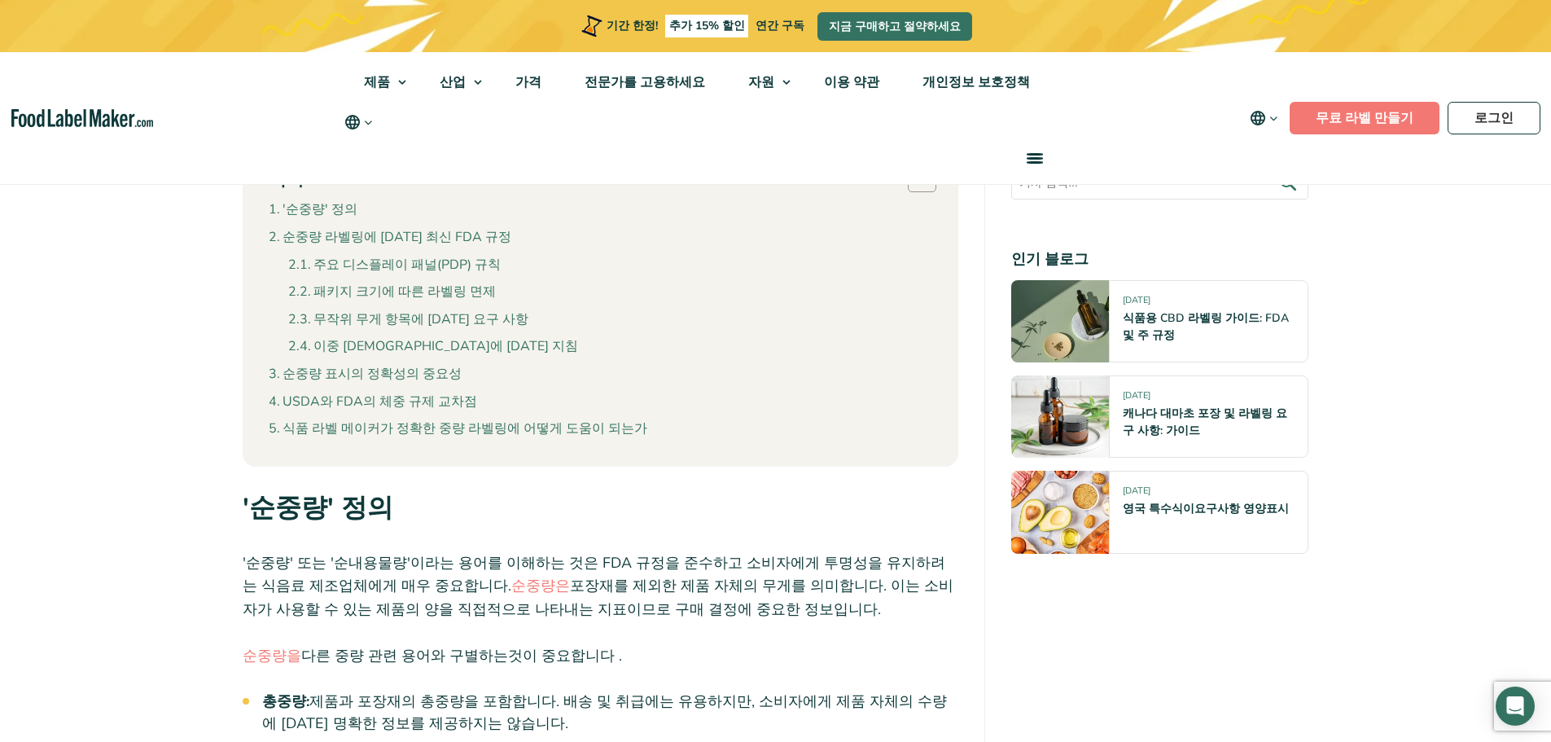
scroll to position [1384, 0]
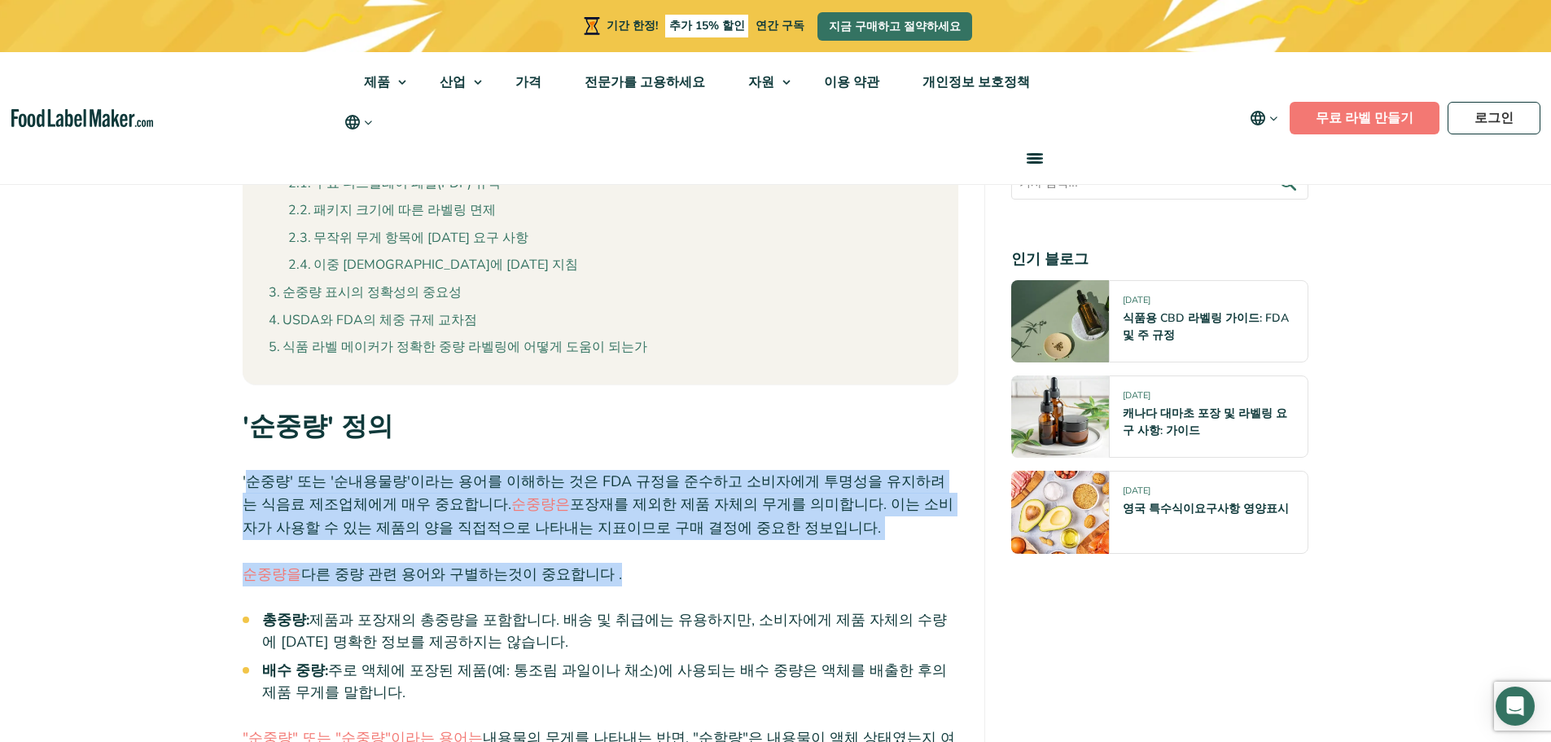
drag, startPoint x: 252, startPoint y: 419, endPoint x: 798, endPoint y: 520, distance: 555.5
click at [798, 562] on p "순중량을 다른 중량 관련 용어와 구별하는 것이 중요합니다 ." at bounding box center [601, 574] width 716 height 24
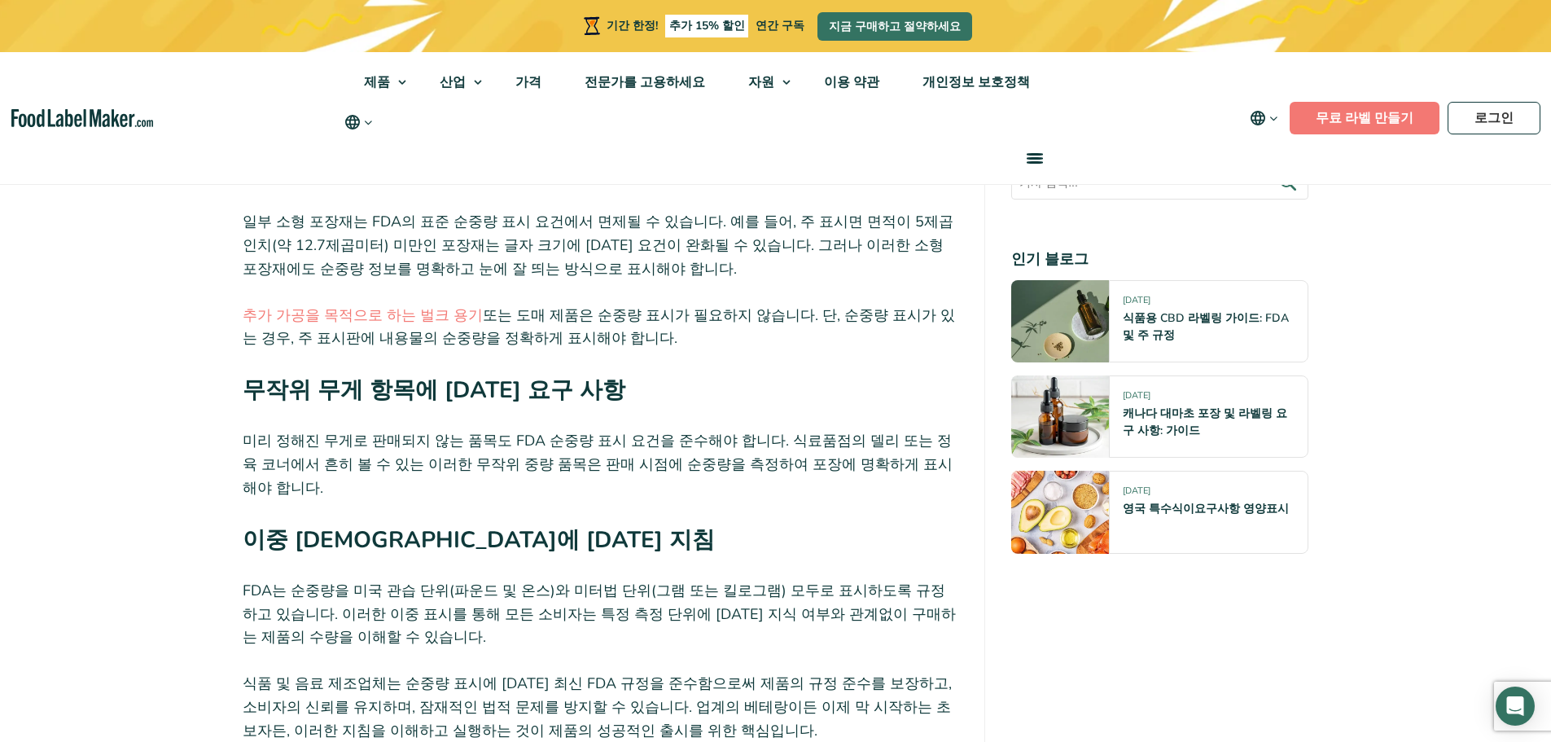
scroll to position [2930, 0]
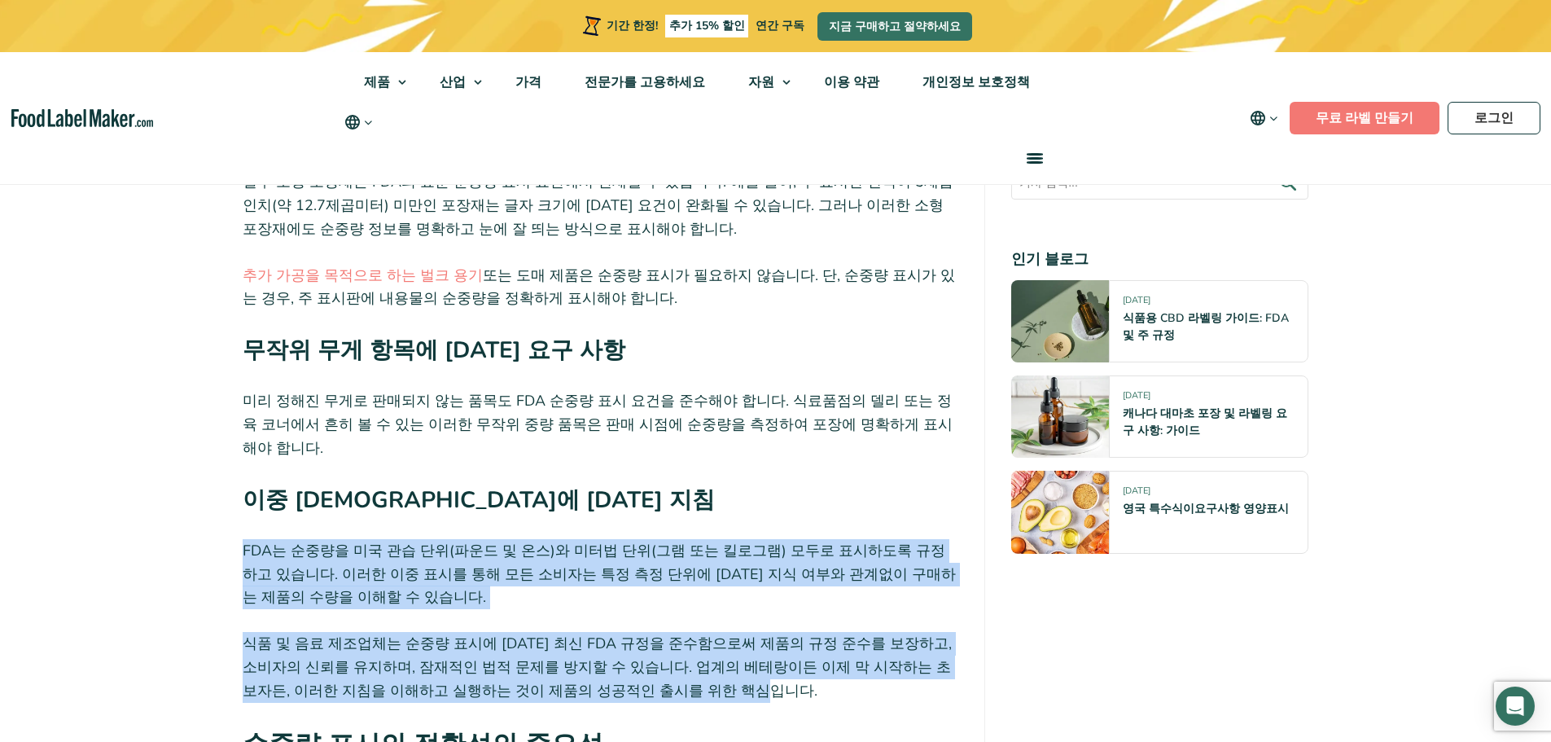
drag, startPoint x: 245, startPoint y: 465, endPoint x: 797, endPoint y: 603, distance: 569.0
click at [797, 603] on div "소개: 규정 준수 및 신뢰를 위한 FDA 순중량 라벨링 마스터하기 식음료 부문에서는 정밀한 포장이 무엇보다 중요하며, 특히 순중량 표시는 매우…" at bounding box center [601, 98] width 716 height 4713
click at [798, 632] on p "식품 및 음료 제조업체는 순중량 표시에 [DATE] 최신 FDA 규정을 준수함으로써 제품의 규정 준수를 보장하고, 소비자의 신뢰를 유지하며, …" at bounding box center [601, 667] width 716 height 70
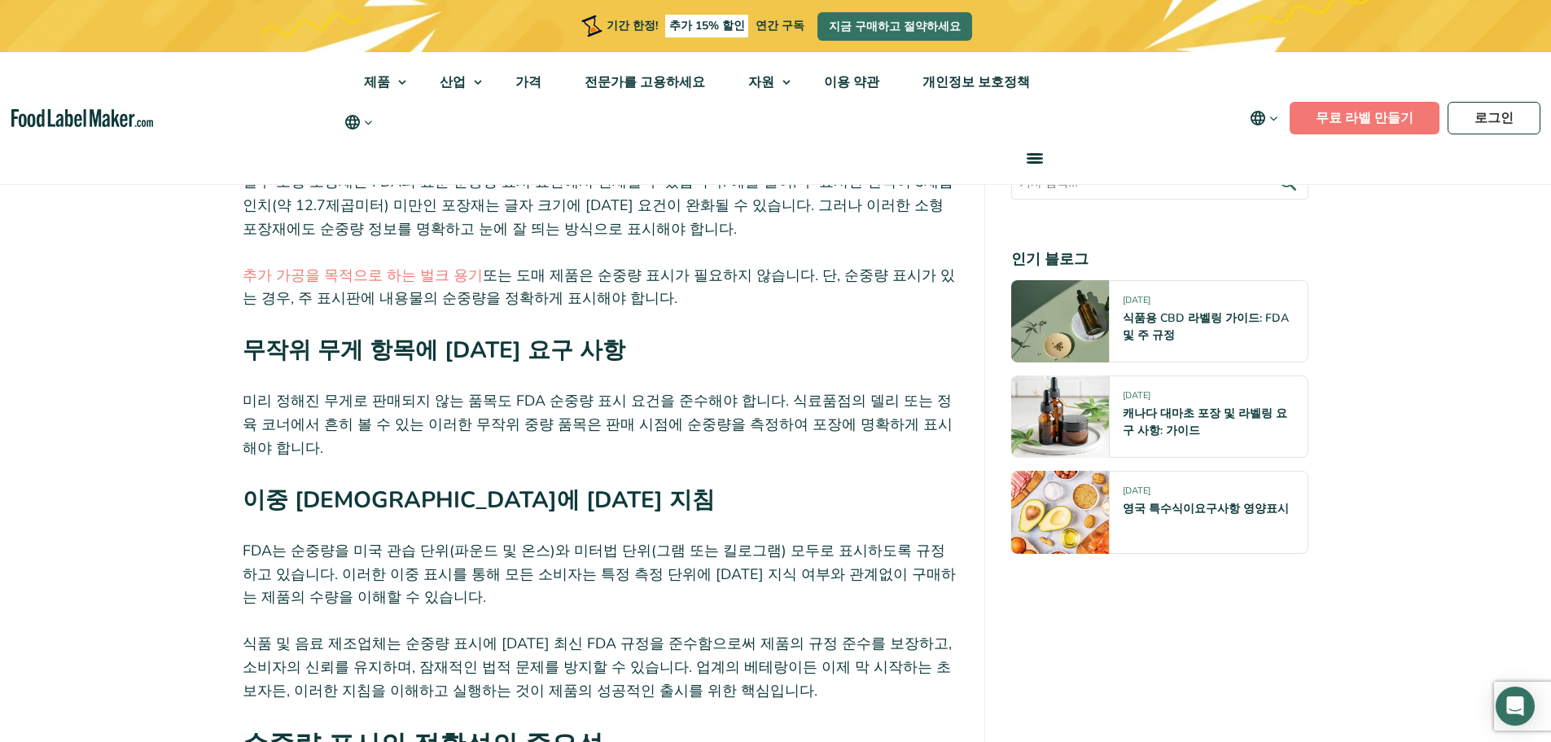
scroll to position [3256, 0]
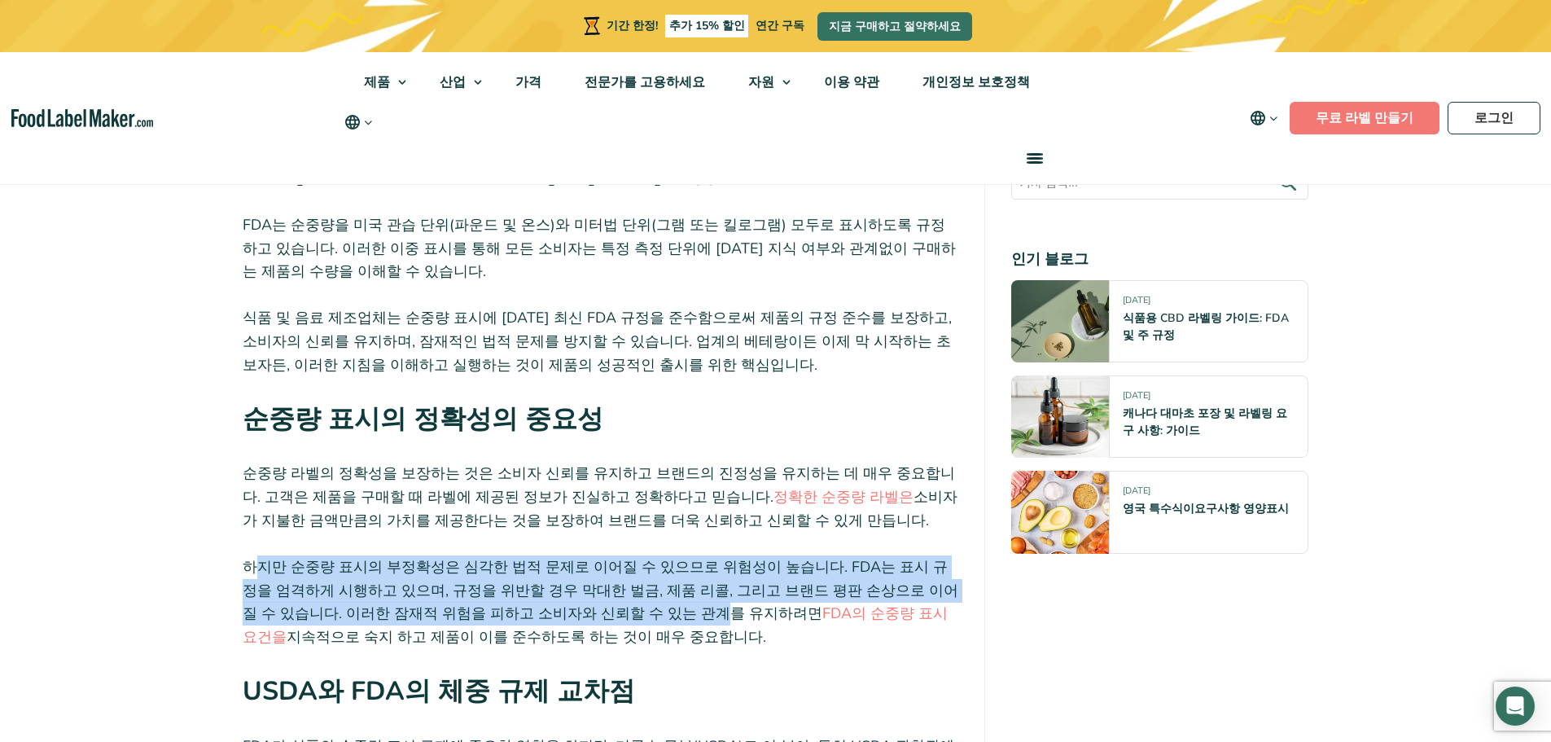
drag, startPoint x: 258, startPoint y: 479, endPoint x: 580, endPoint y: 523, distance: 325.4
click at [580, 557] on font "하지만 순중량 표시의 부정확성은 심각한 법적 문제로 이어질 수 있으므로 위험성이 높습니다. FDA는 표시 규정을 엄격하게 시행하고 있으며, 규…" at bounding box center [601, 590] width 716 height 67
drag, startPoint x: 586, startPoint y: 551, endPoint x: 350, endPoint y: 470, distance: 249.7
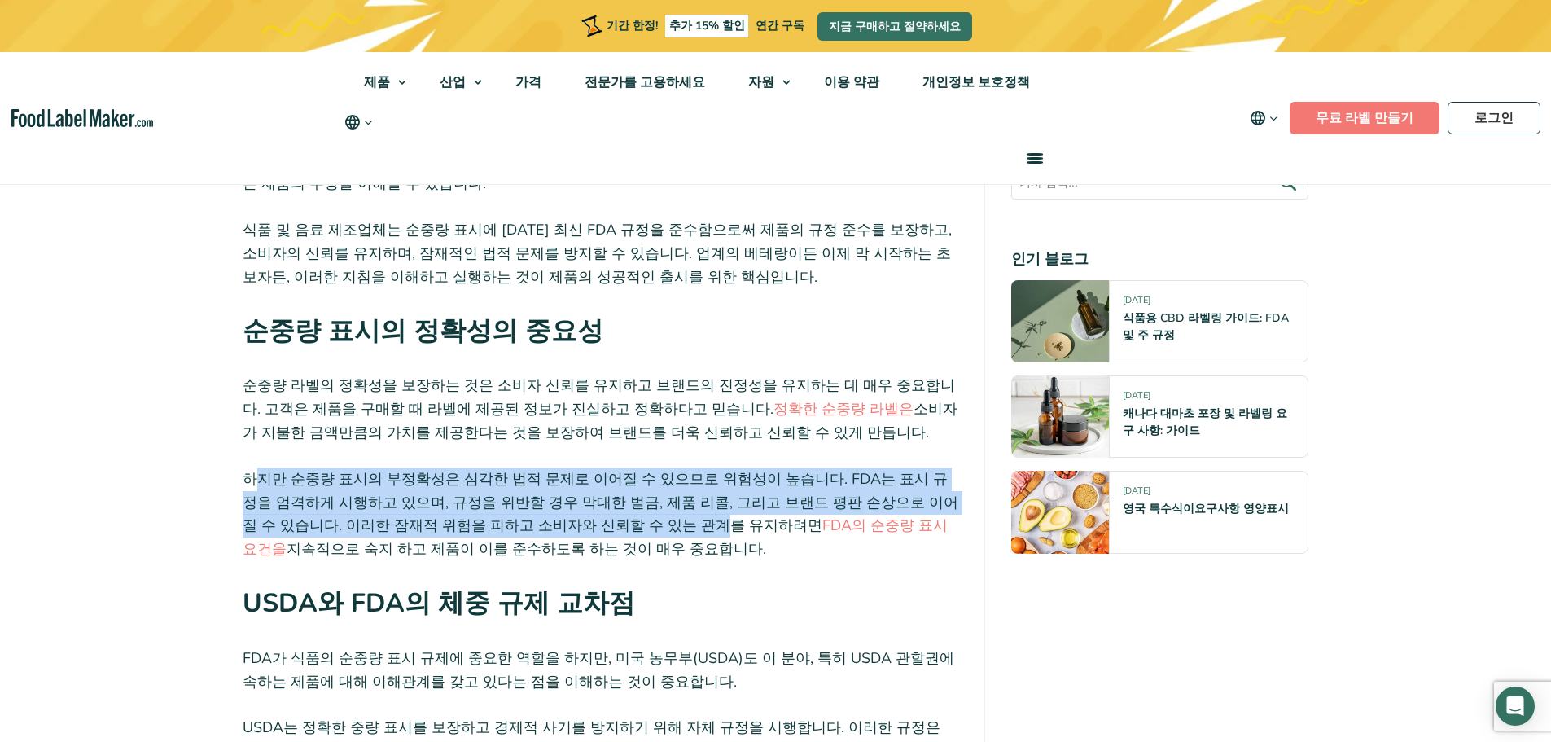
scroll to position [3500, 0]
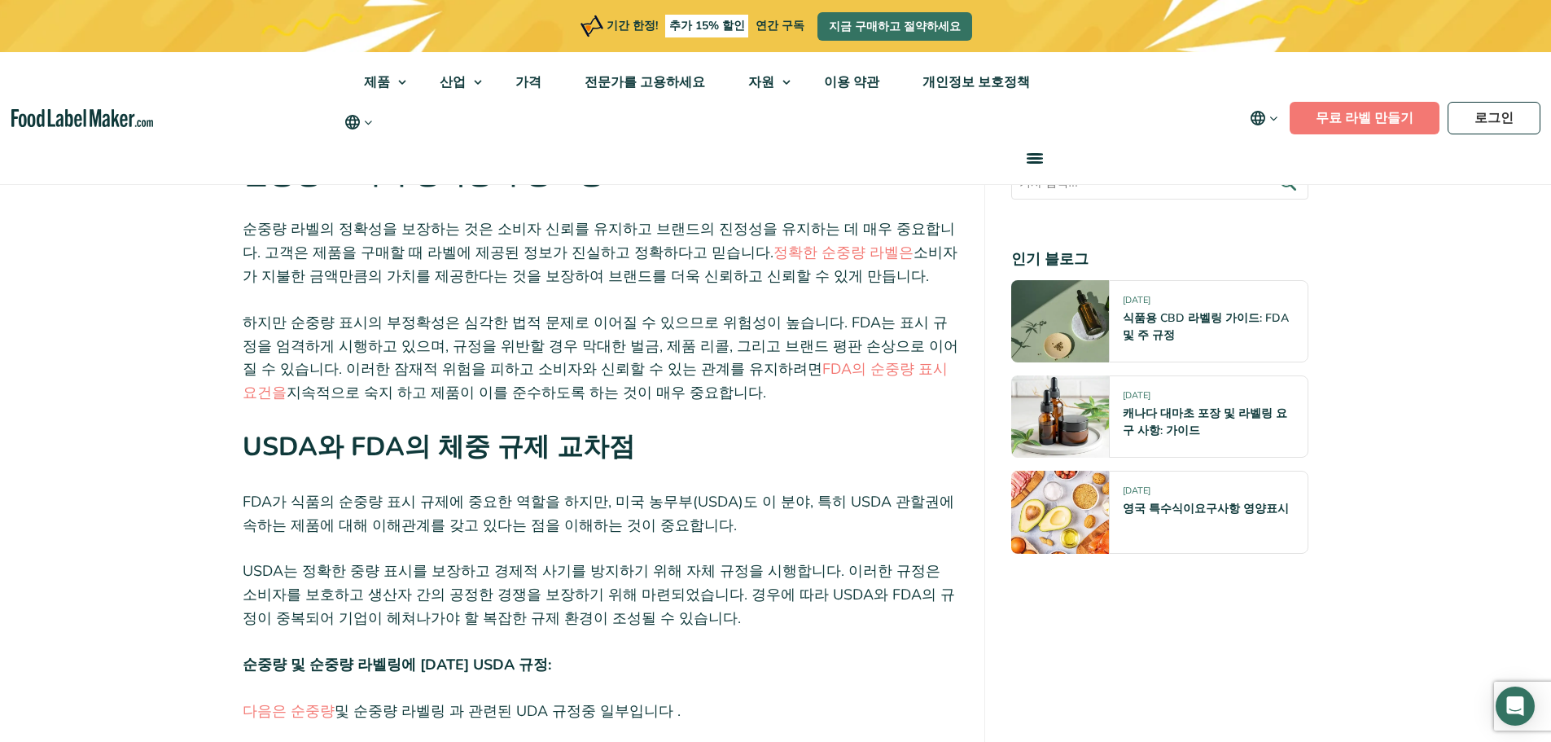
click at [757, 427] on h2 "USDA와 FDA의 체중 규제 교차점" at bounding box center [601, 452] width 716 height 50
click at [732, 359] on font "FDA의 순중량 표시 요건을" at bounding box center [595, 380] width 705 height 43
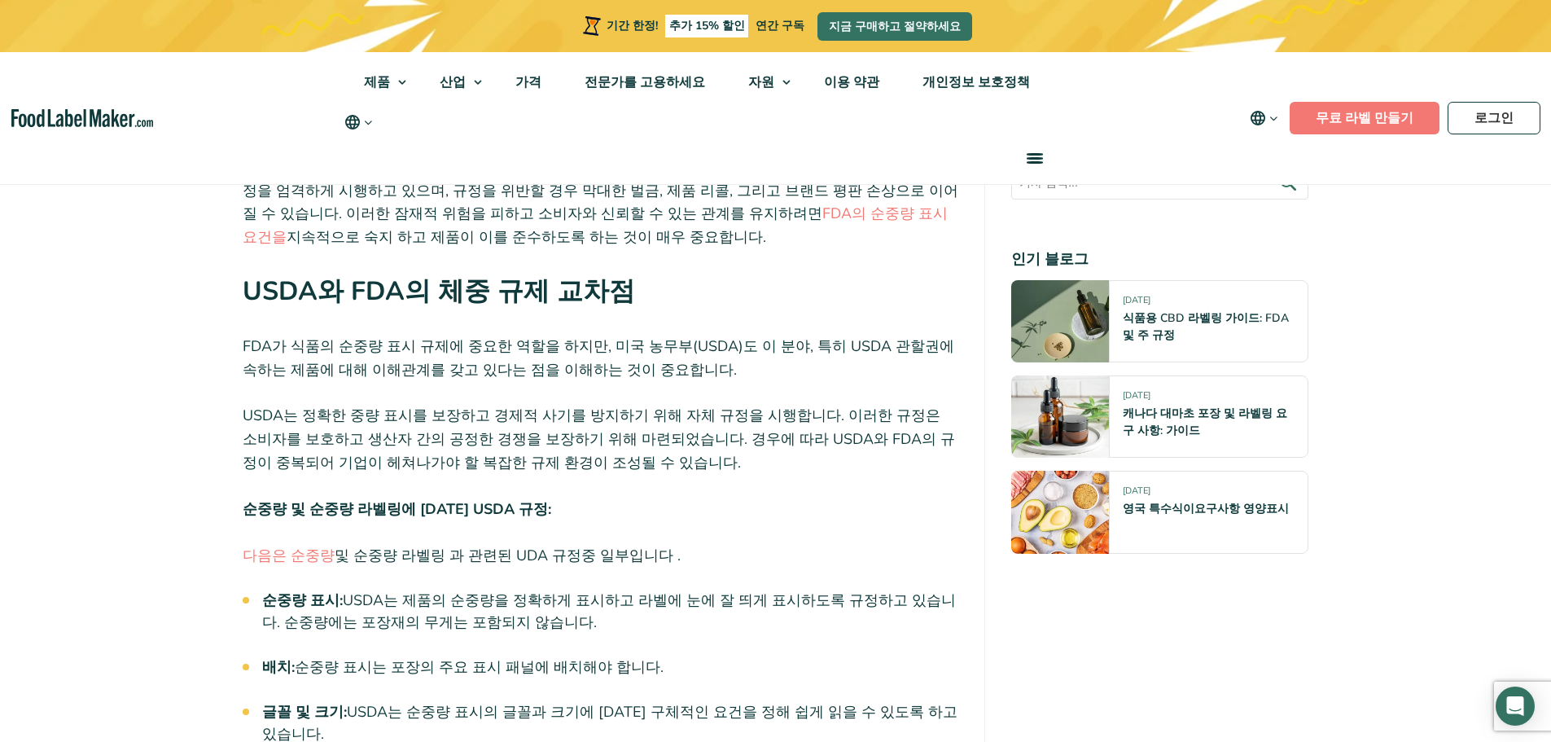
scroll to position [3826, 0]
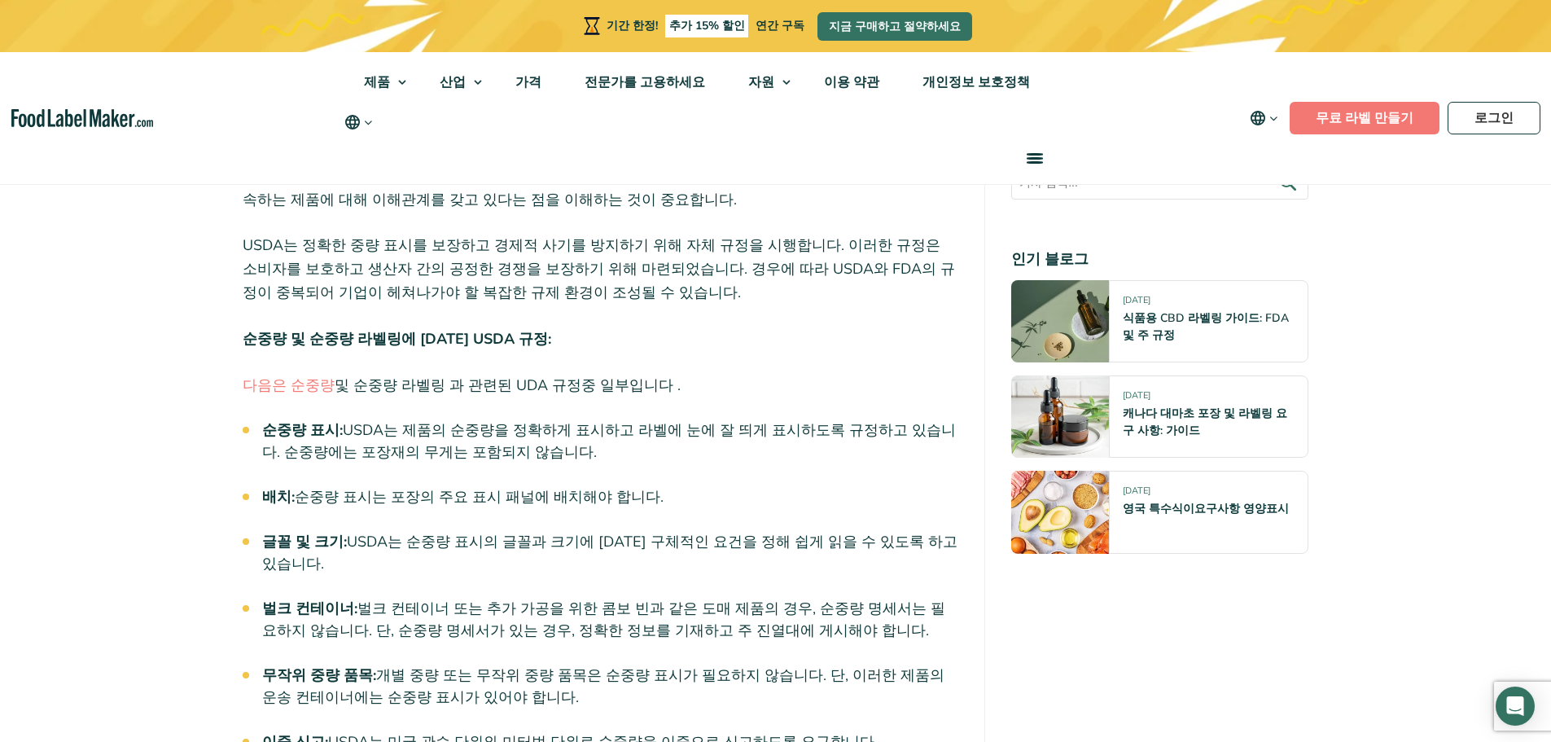
drag, startPoint x: 350, startPoint y: 346, endPoint x: 910, endPoint y: 375, distance: 560.8
click at [910, 419] on li "순중량 표시: USDA는 제품의 순중량을 정확하게 표시하고 라벨에 눈에 잘 띄게 표시하도록 규정하고 있습니다. 순중량에는 포장재의 무게는 포함…" at bounding box center [610, 441] width 697 height 44
drag, startPoint x: 886, startPoint y: 370, endPoint x: 861, endPoint y: 486, distance: 119.1
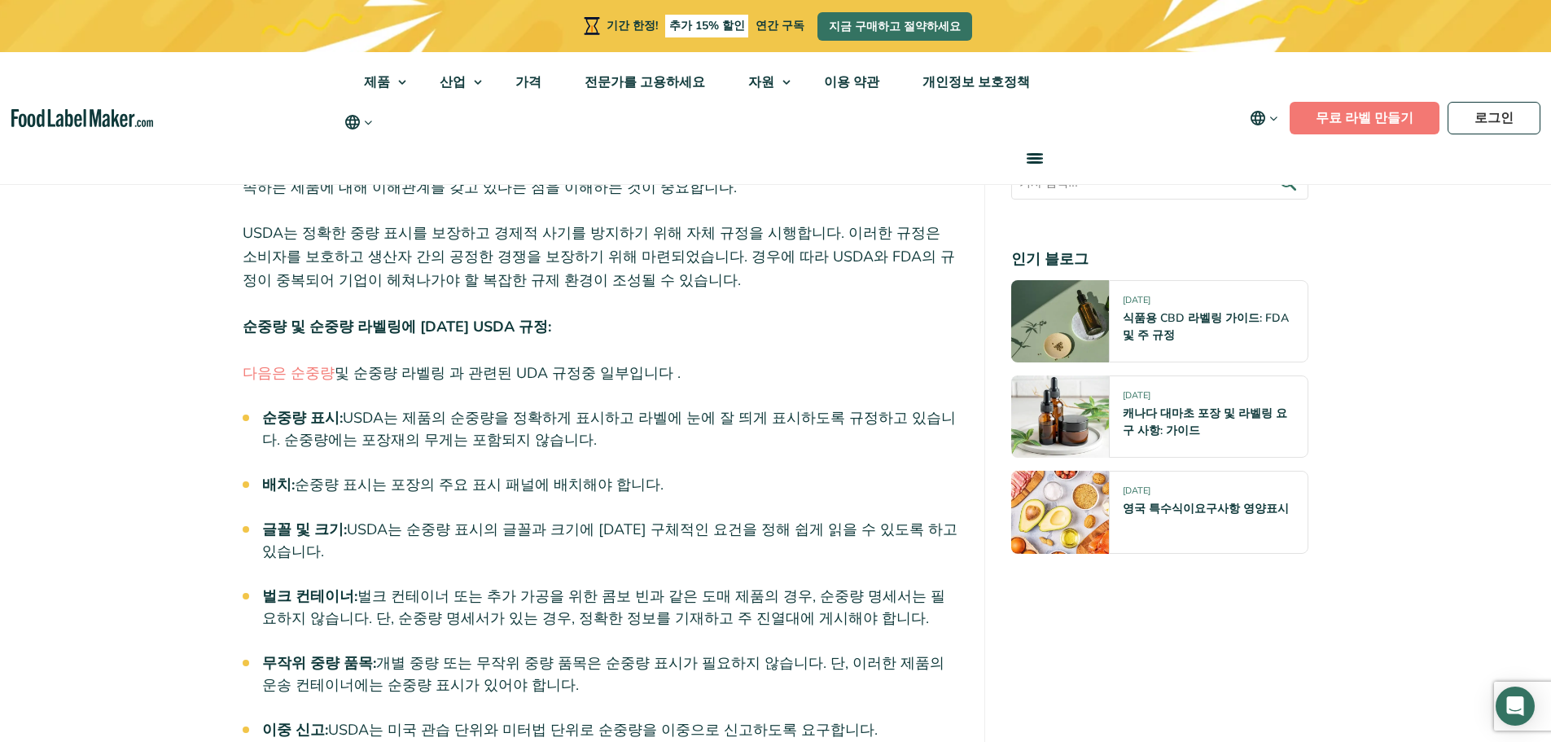
scroll to position [4233, 0]
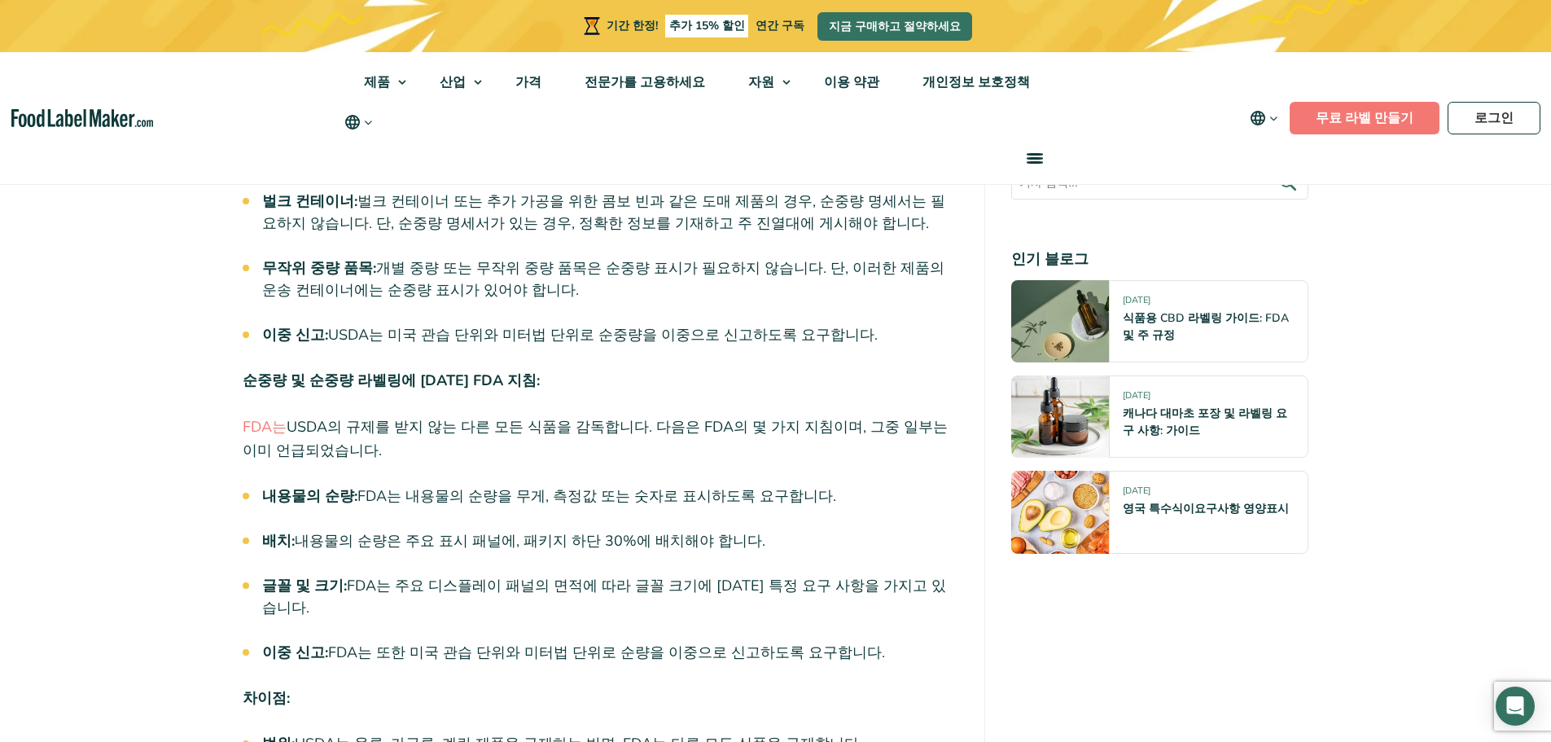
drag, startPoint x: 379, startPoint y: 384, endPoint x: 811, endPoint y: 392, distance: 431.5
click at [811, 485] on li "내용물의 순량: FDA는 내용물의 순량을 무게, 측정값 또는 숫자로 표시하도록 요구합니다." at bounding box center [610, 496] width 697 height 22
drag, startPoint x: 798, startPoint y: 378, endPoint x: 678, endPoint y: 291, distance: 148.0
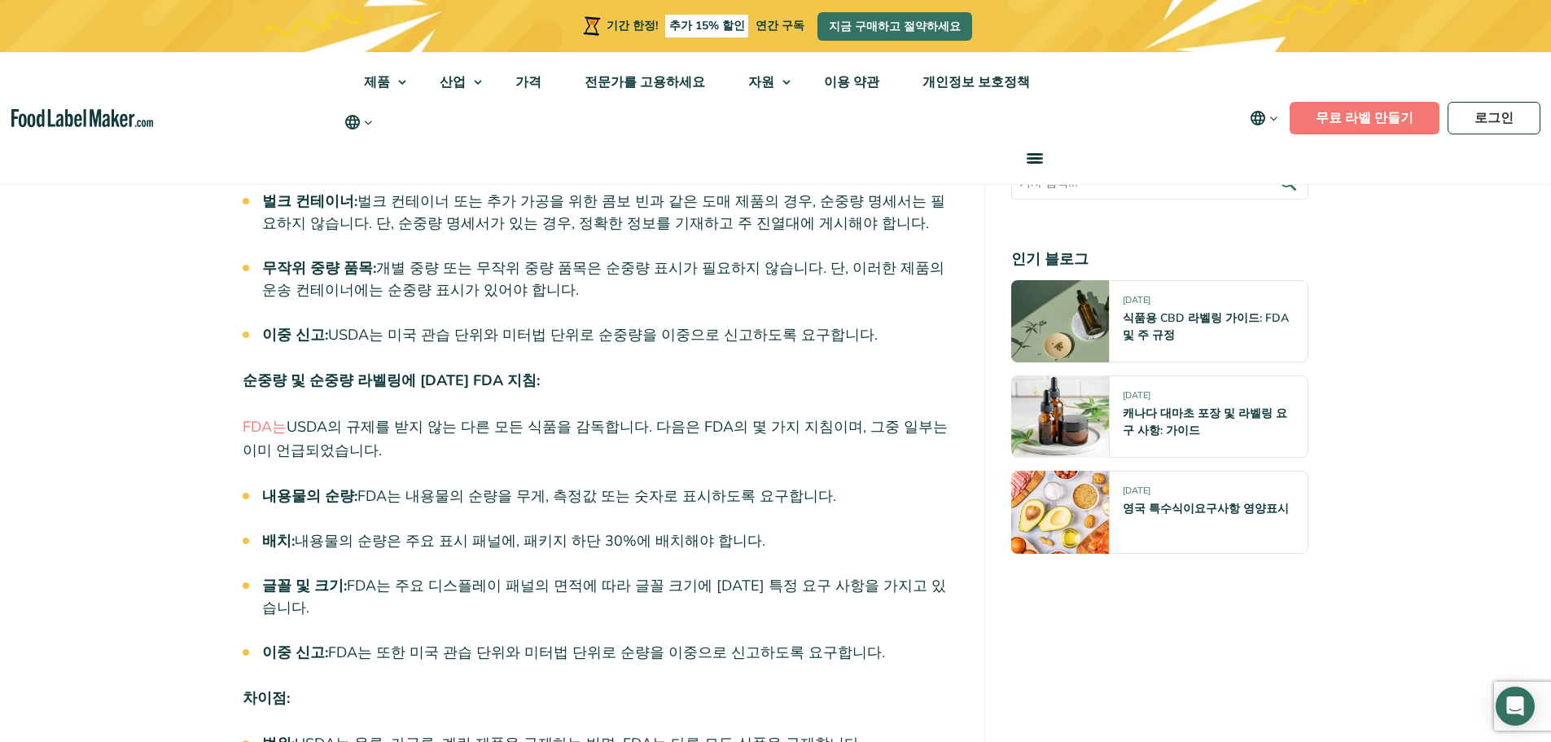
drag, startPoint x: 676, startPoint y: 283, endPoint x: 782, endPoint y: 410, distance: 165.3
click at [791, 486] on font "FDA는 내용물의 순량을 무게, 측정값 또는 숫자로 표시하도록 요구합니다." at bounding box center [596, 496] width 479 height 20
drag, startPoint x: 808, startPoint y: 384, endPoint x: 786, endPoint y: 284, distance: 102.3
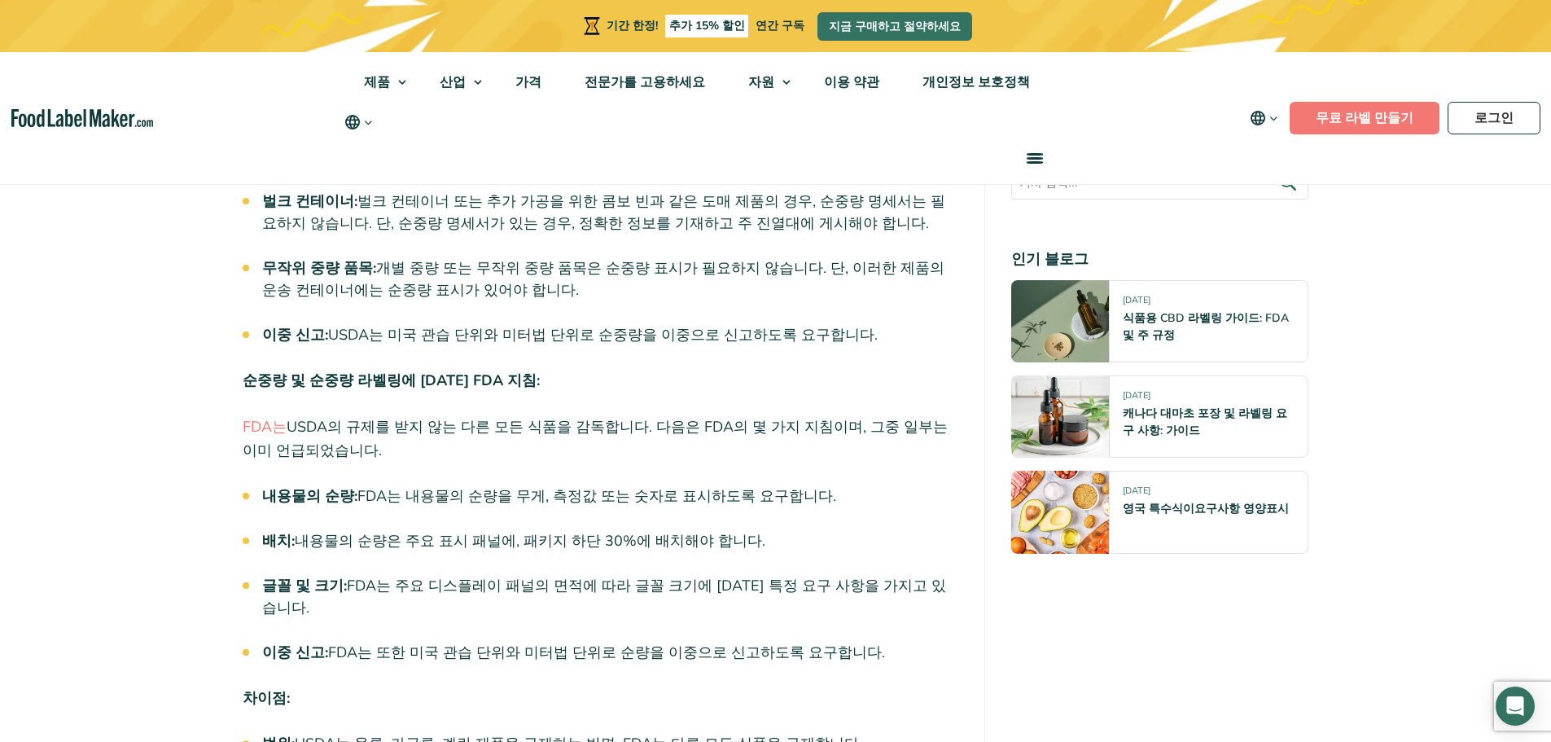
click at [786, 369] on p "순중량 및 순중량 라벨링에 [DATE] FDA 지침:" at bounding box center [601, 381] width 716 height 24
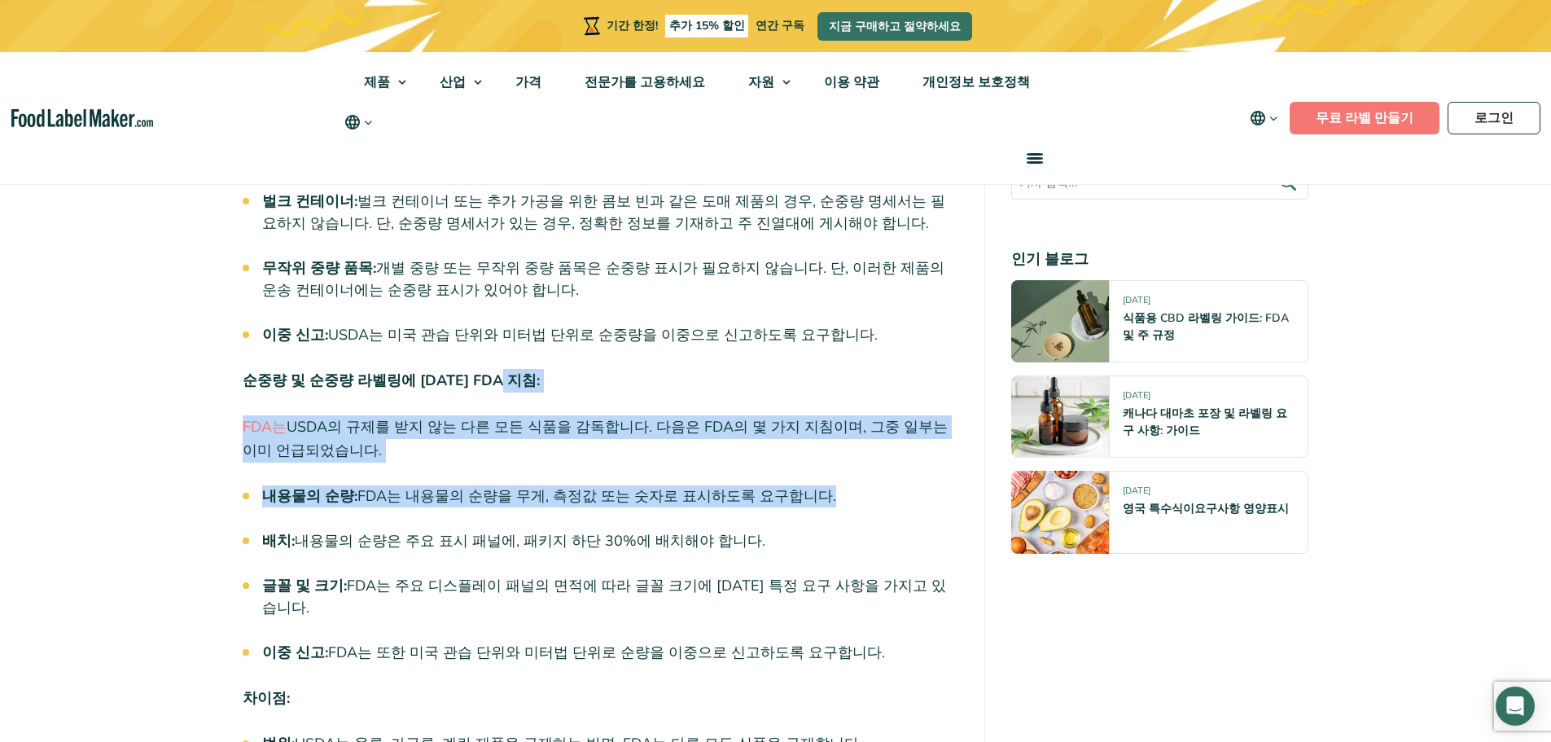
drag, startPoint x: 786, startPoint y: 284, endPoint x: 827, endPoint y: 388, distance: 111.9
click at [827, 485] on li "내용물의 순량: FDA는 내용물의 순량을 무게, 측정값 또는 숫자로 표시하도록 요구합니다." at bounding box center [610, 496] width 697 height 22
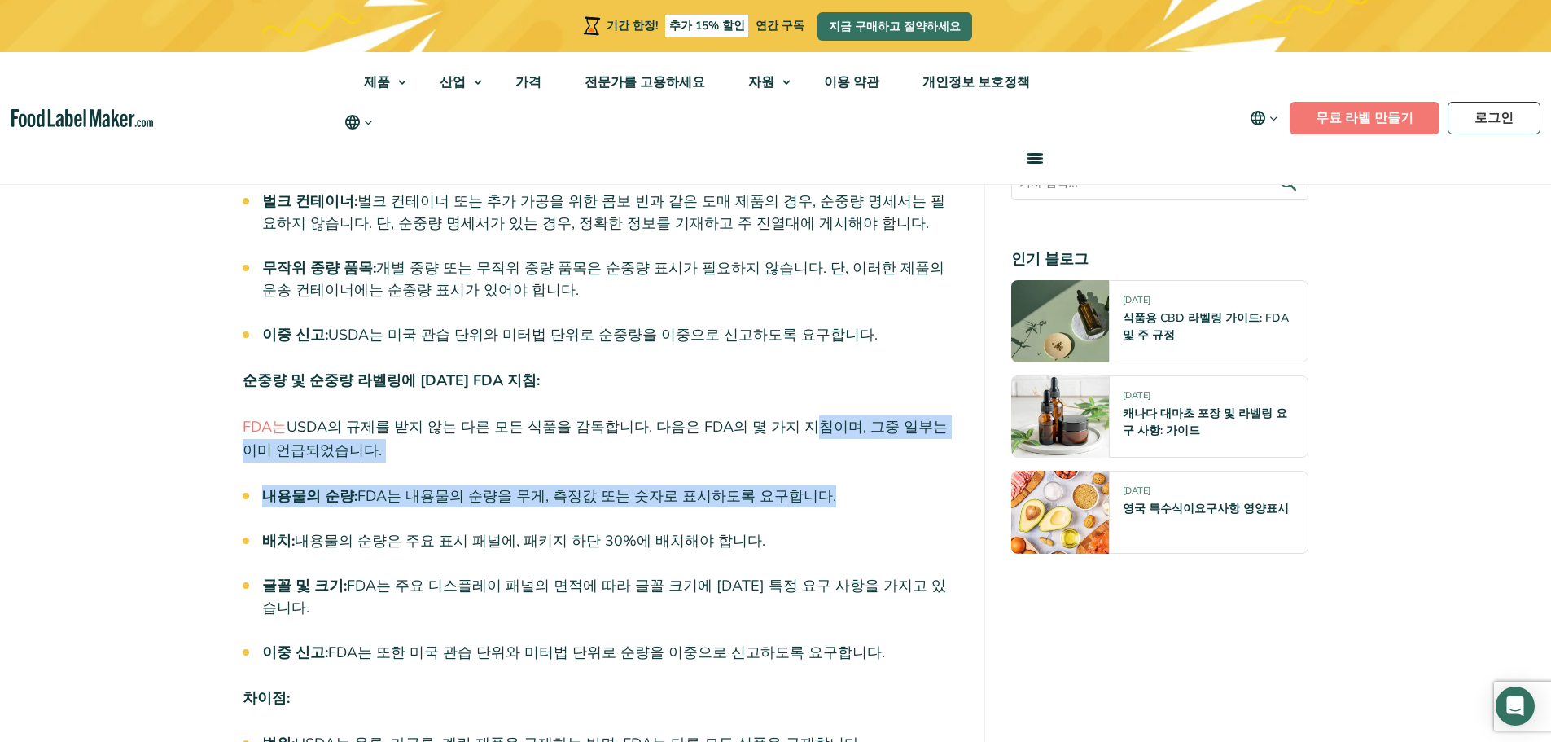
drag, startPoint x: 828, startPoint y: 389, endPoint x: 807, endPoint y: 291, distance: 99.9
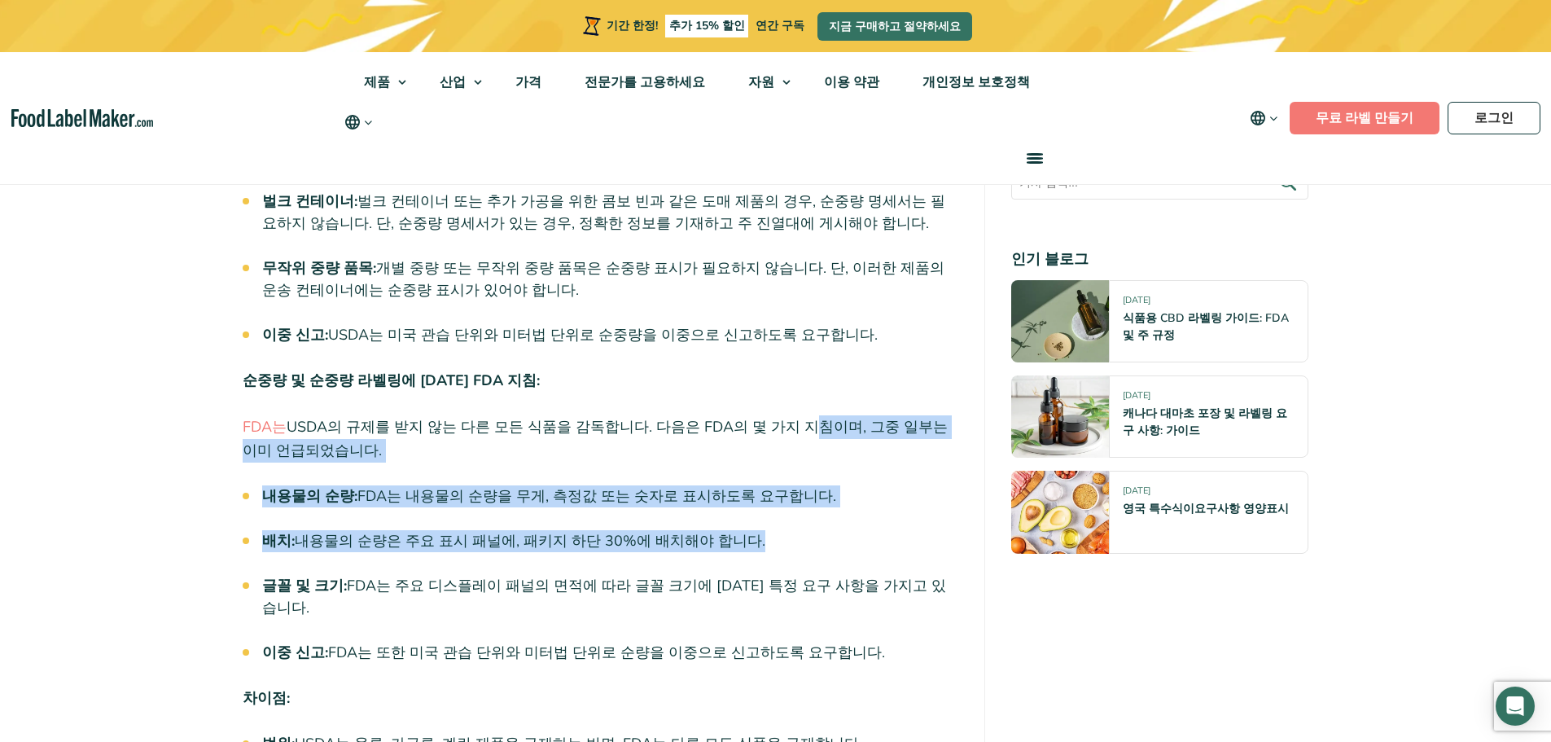
drag, startPoint x: 807, startPoint y: 291, endPoint x: 833, endPoint y: 414, distance: 126.4
drag, startPoint x: 830, startPoint y: 411, endPoint x: 788, endPoint y: 294, distance: 124.6
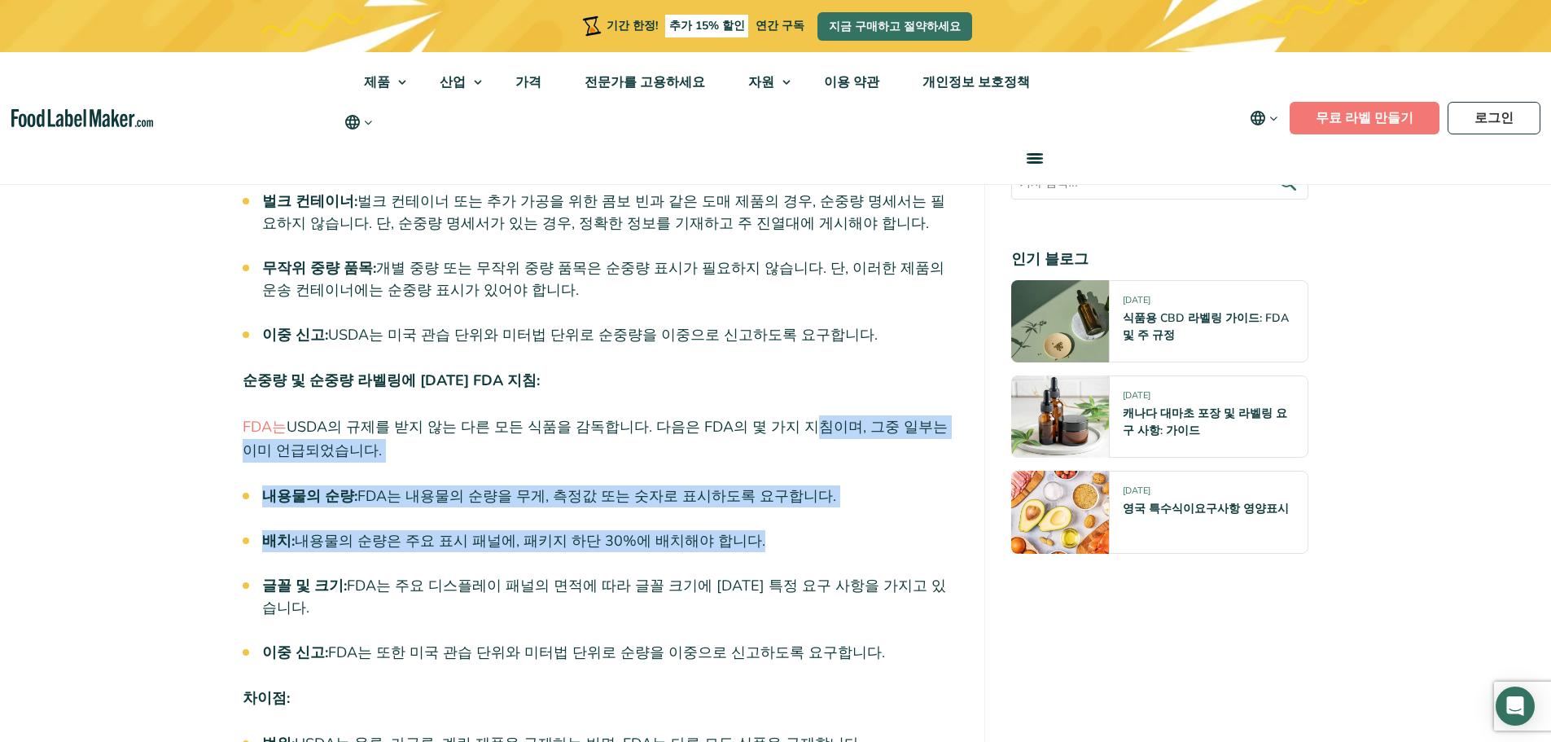
drag, startPoint x: 790, startPoint y: 298, endPoint x: 790, endPoint y: 308, distance: 9.8
drag, startPoint x: 773, startPoint y: 436, endPoint x: 695, endPoint y: 358, distance: 109.9
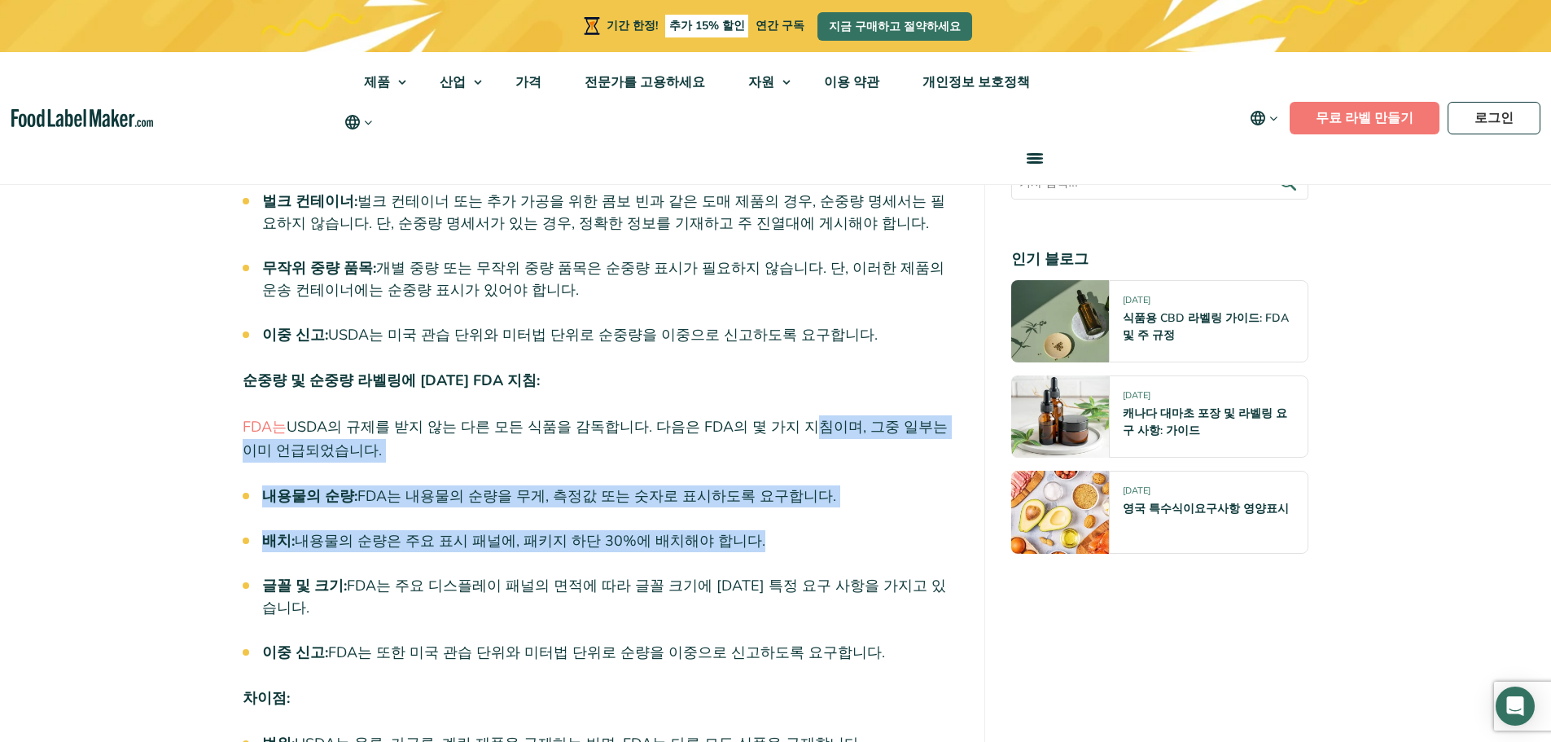
click at [758, 530] on li "배치: 내용물의 순량은 주요 표시 패널에, 패키지 하단 30%에 배치해야 합니다." at bounding box center [610, 541] width 697 height 22
drag, startPoint x: 750, startPoint y: 434, endPoint x: 602, endPoint y: 409, distance: 150.3
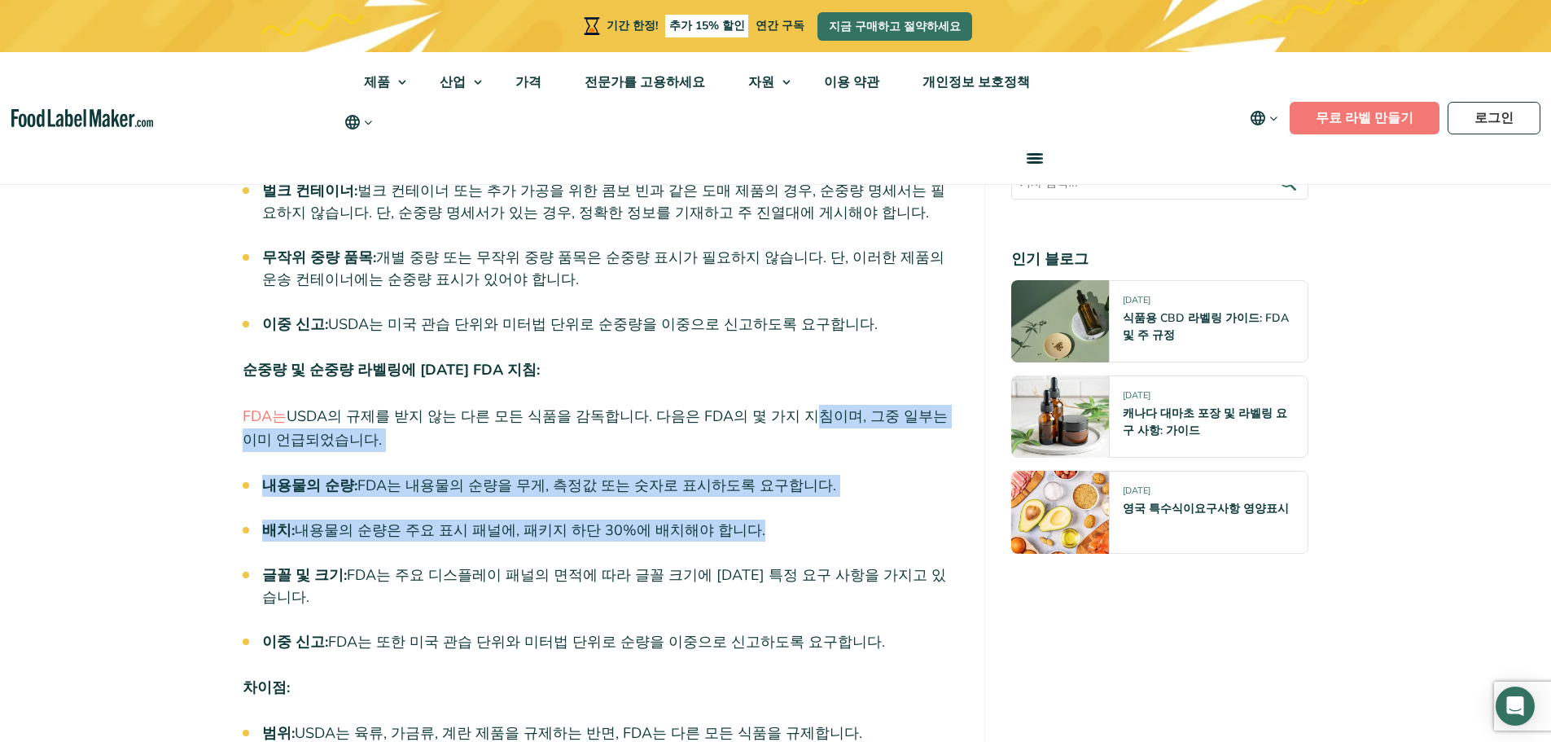
scroll to position [4396, 0]
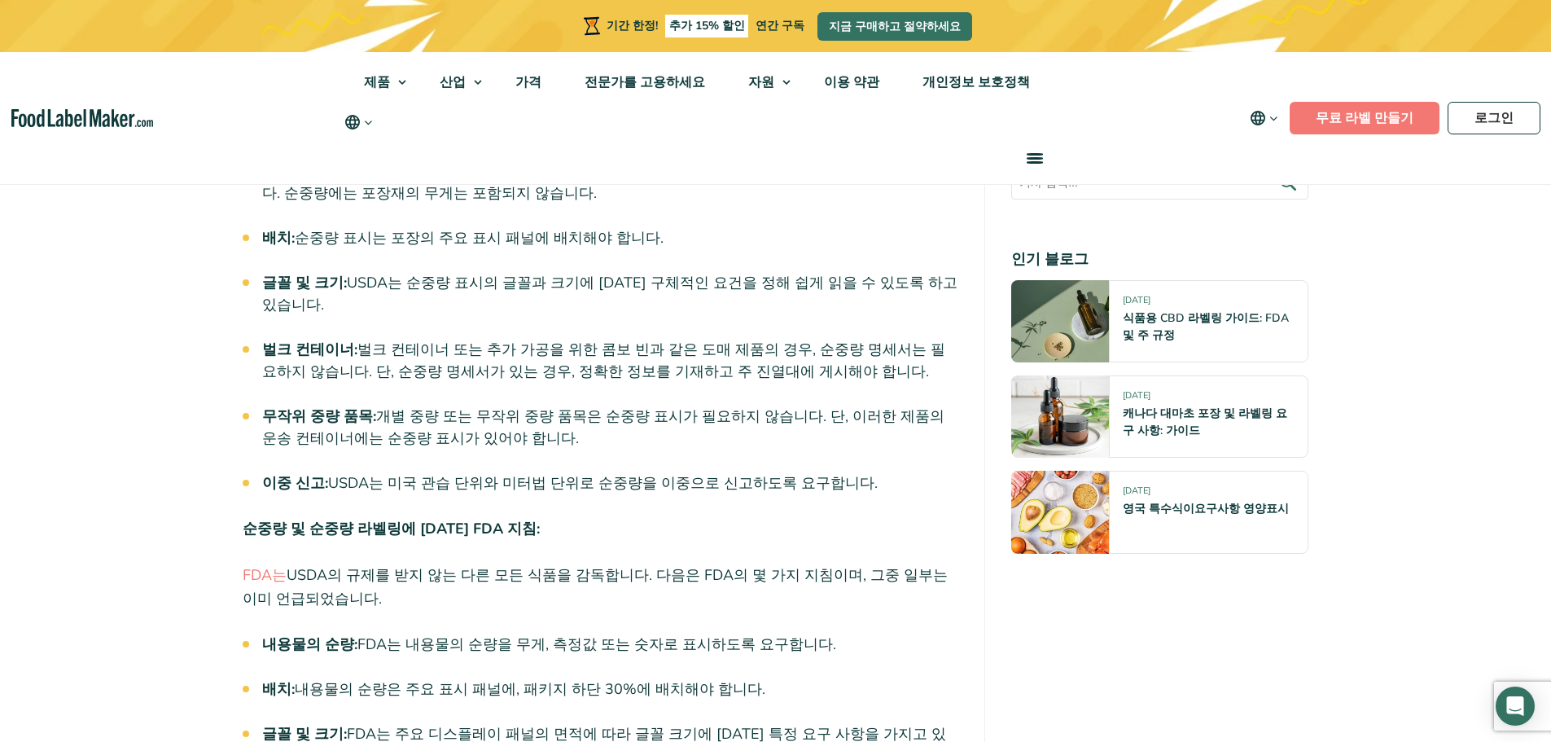
scroll to position [3826, 0]
